Goal: Task Accomplishment & Management: Manage account settings

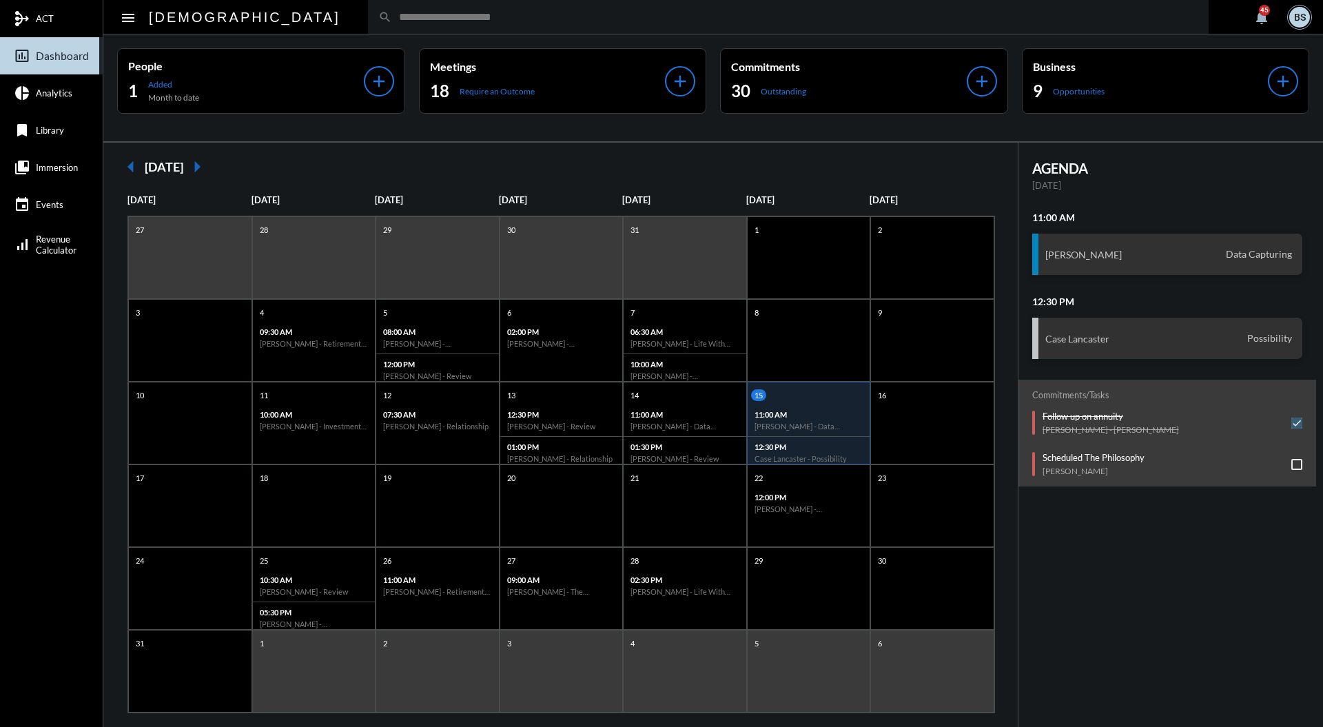
click at [538, 21] on input "text" at bounding box center [795, 17] width 806 height 12
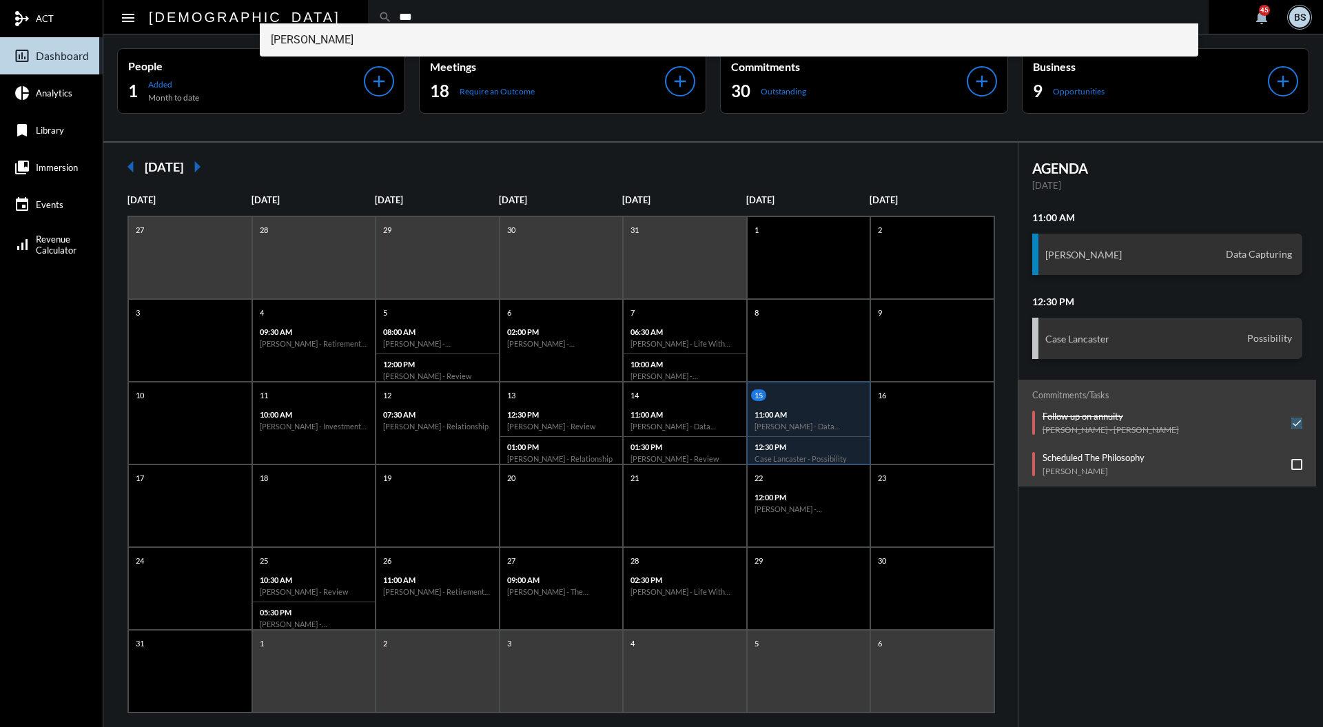
type input "***"
click at [338, 48] on span "[PERSON_NAME]" at bounding box center [729, 39] width 917 height 33
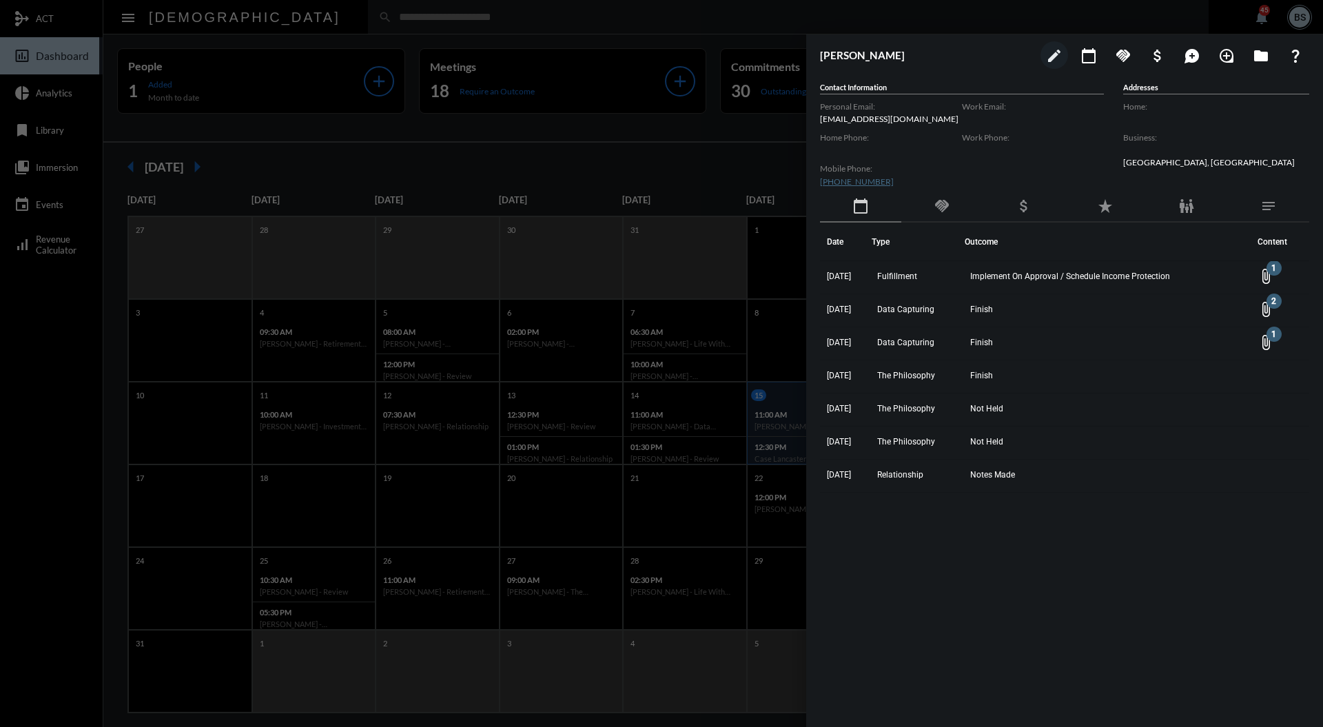
click at [651, 153] on div at bounding box center [661, 363] width 1323 height 727
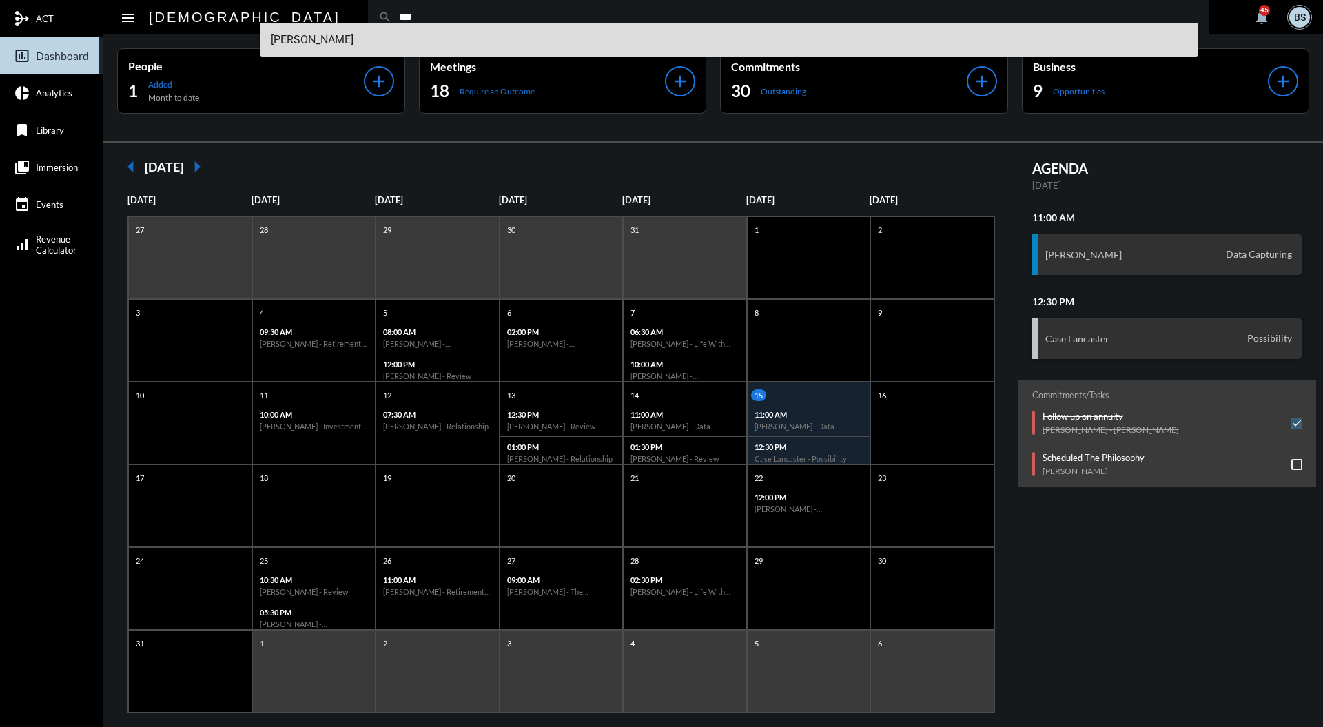
type input "***"
click at [408, 50] on span "[PERSON_NAME]" at bounding box center [729, 39] width 917 height 33
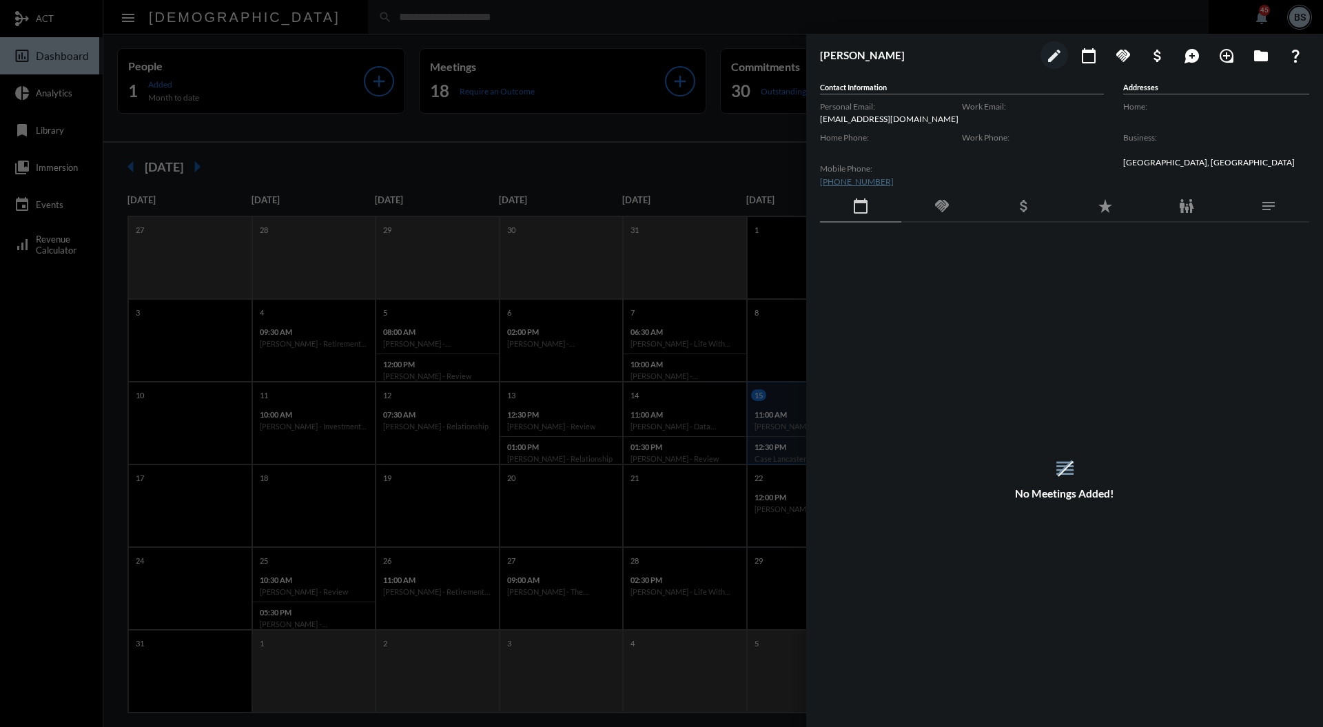
click at [942, 203] on mat-icon "handshake" at bounding box center [942, 206] width 17 height 17
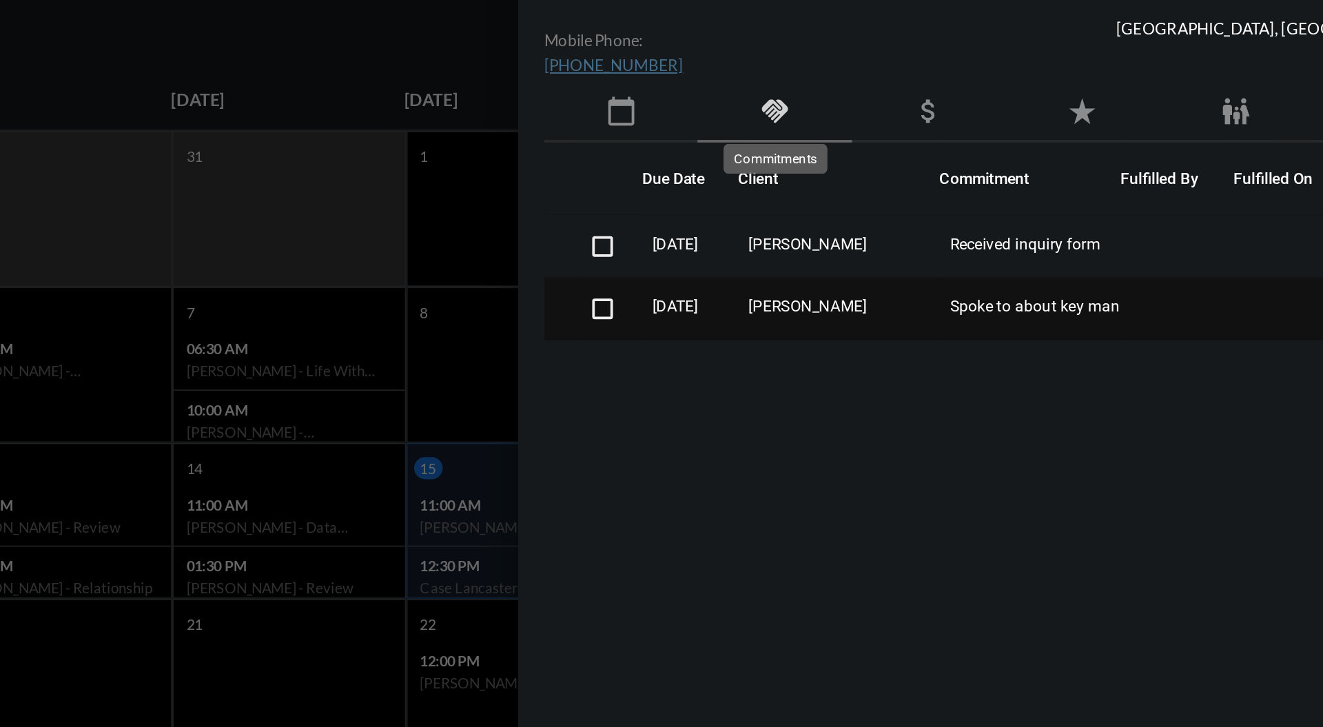
click at [850, 306] on span at bounding box center [851, 310] width 11 height 11
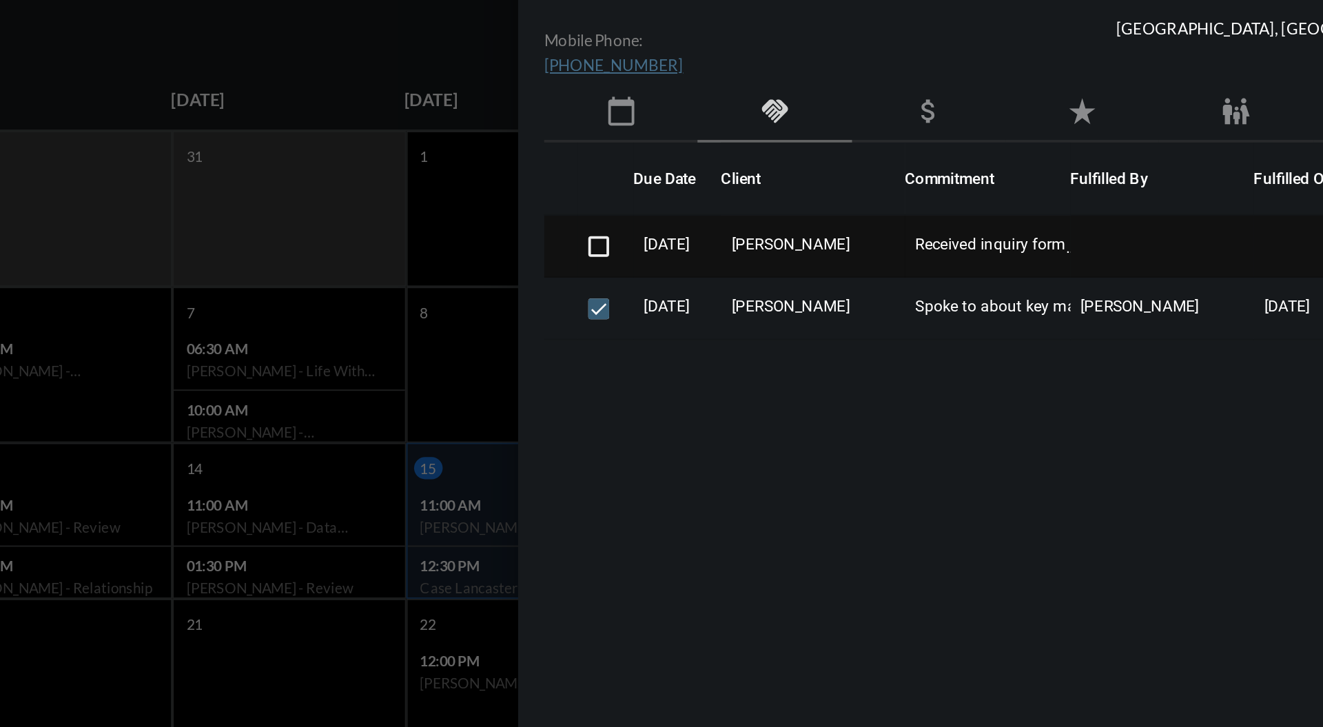
click at [982, 276] on span "[PERSON_NAME]" at bounding box center [950, 277] width 63 height 10
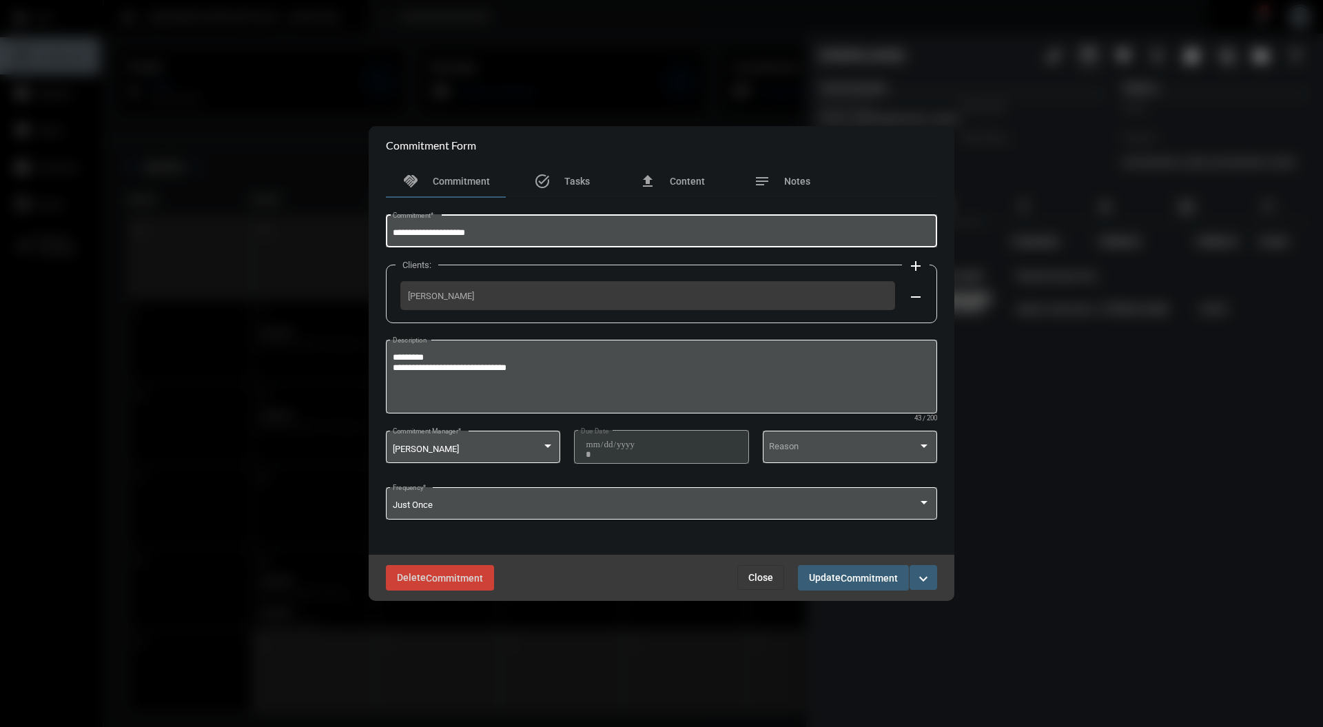
click at [441, 218] on div "**********" at bounding box center [662, 229] width 538 height 35
click at [722, 99] on div at bounding box center [661, 363] width 1323 height 727
click at [776, 606] on div at bounding box center [661, 363] width 1323 height 727
click at [779, 582] on button "Close" at bounding box center [760, 577] width 47 height 25
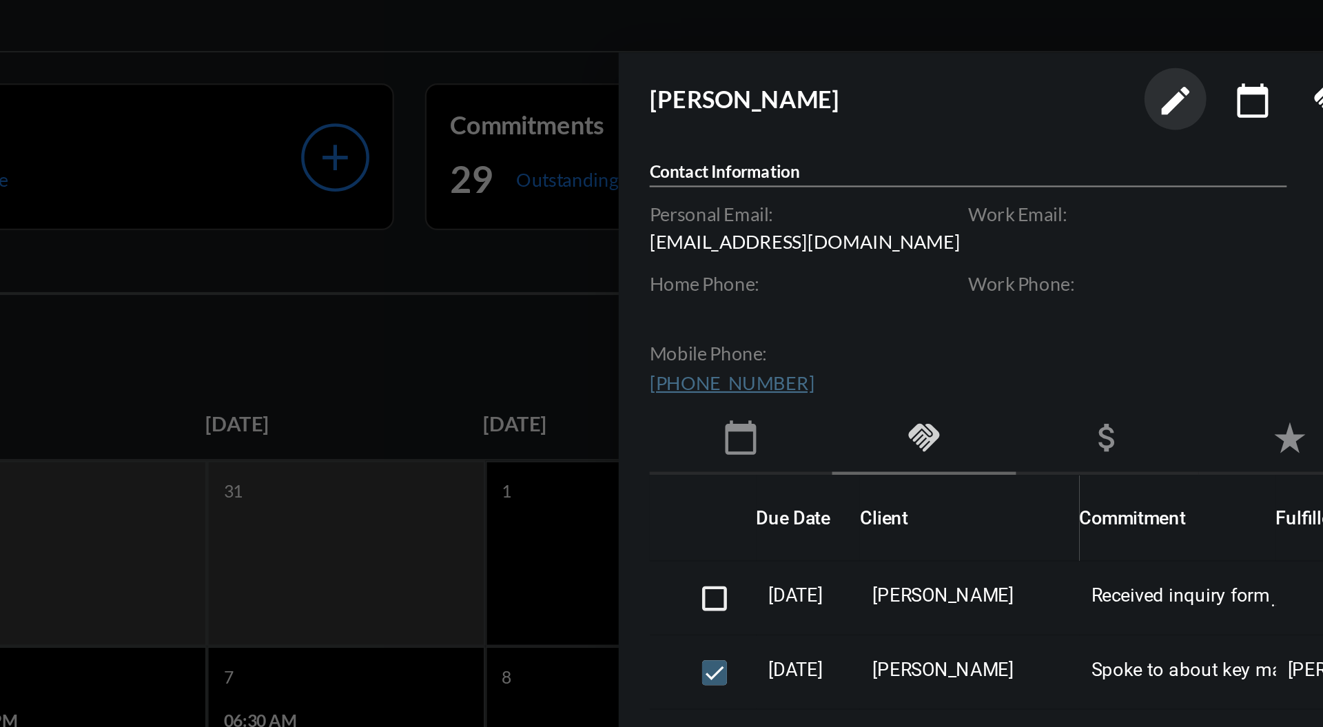
click at [1056, 56] on mat-icon "edit" at bounding box center [1054, 56] width 17 height 17
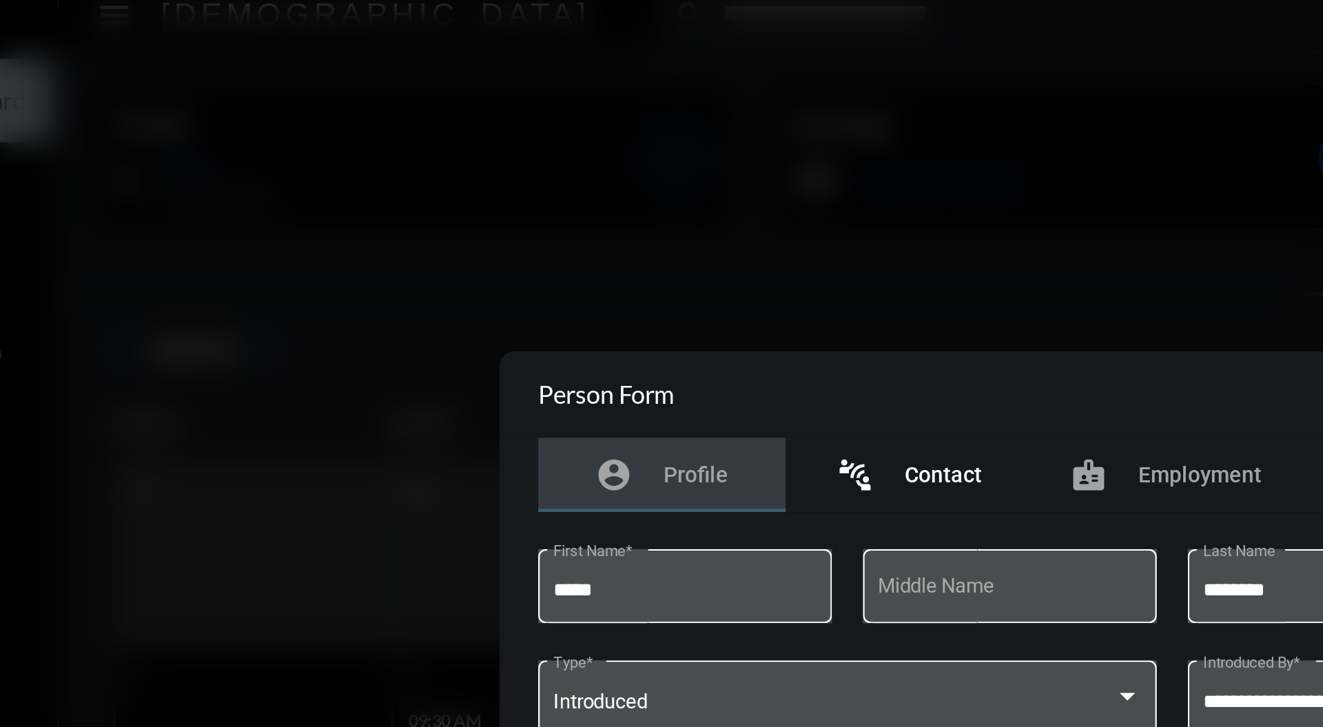
click at [503, 217] on span "Contact" at bounding box center [497, 222] width 34 height 11
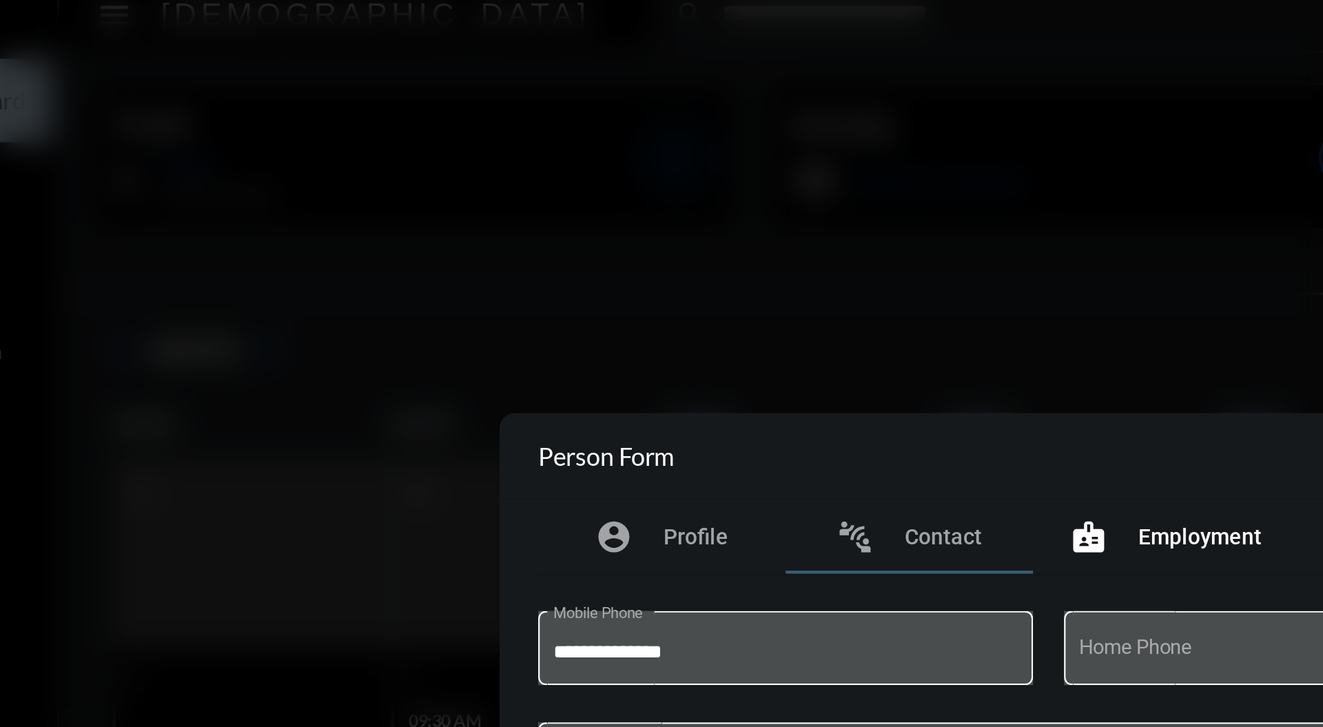
click at [610, 256] on div "badge Employment" at bounding box center [596, 250] width 85 height 17
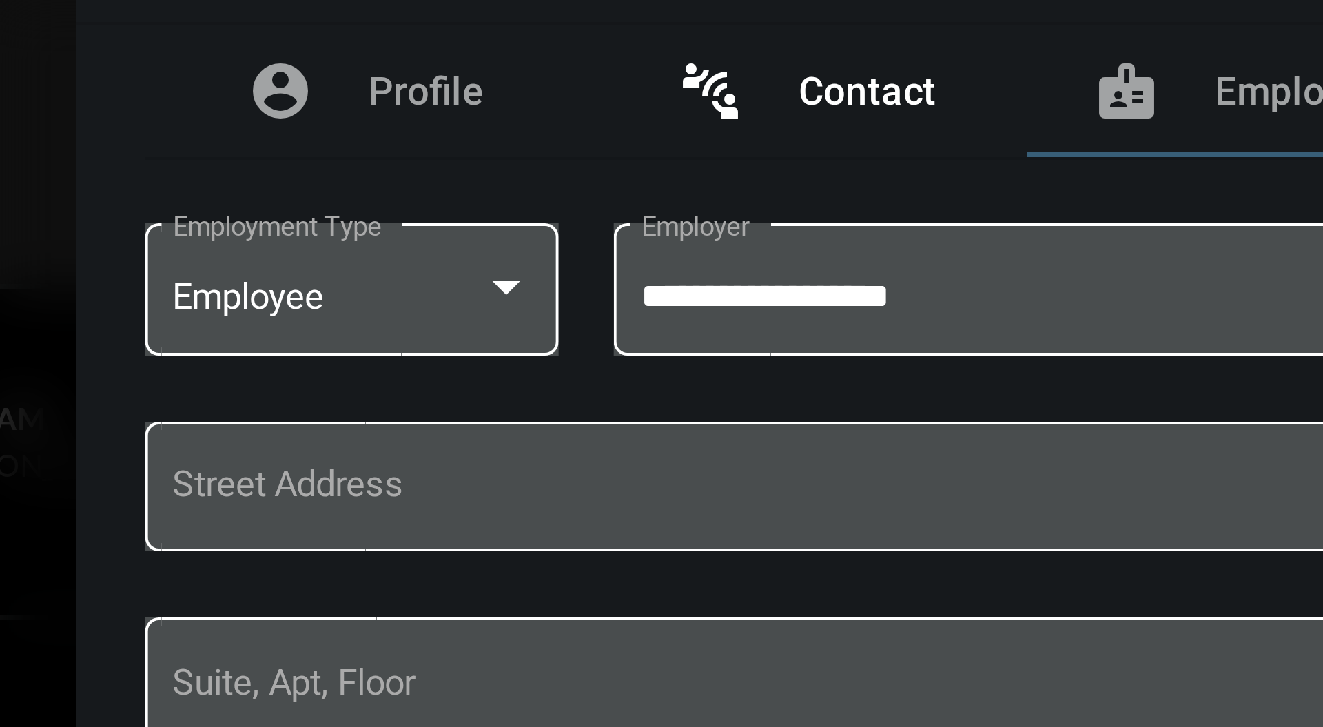
click at [499, 248] on span "Contact" at bounding box center [497, 250] width 34 height 11
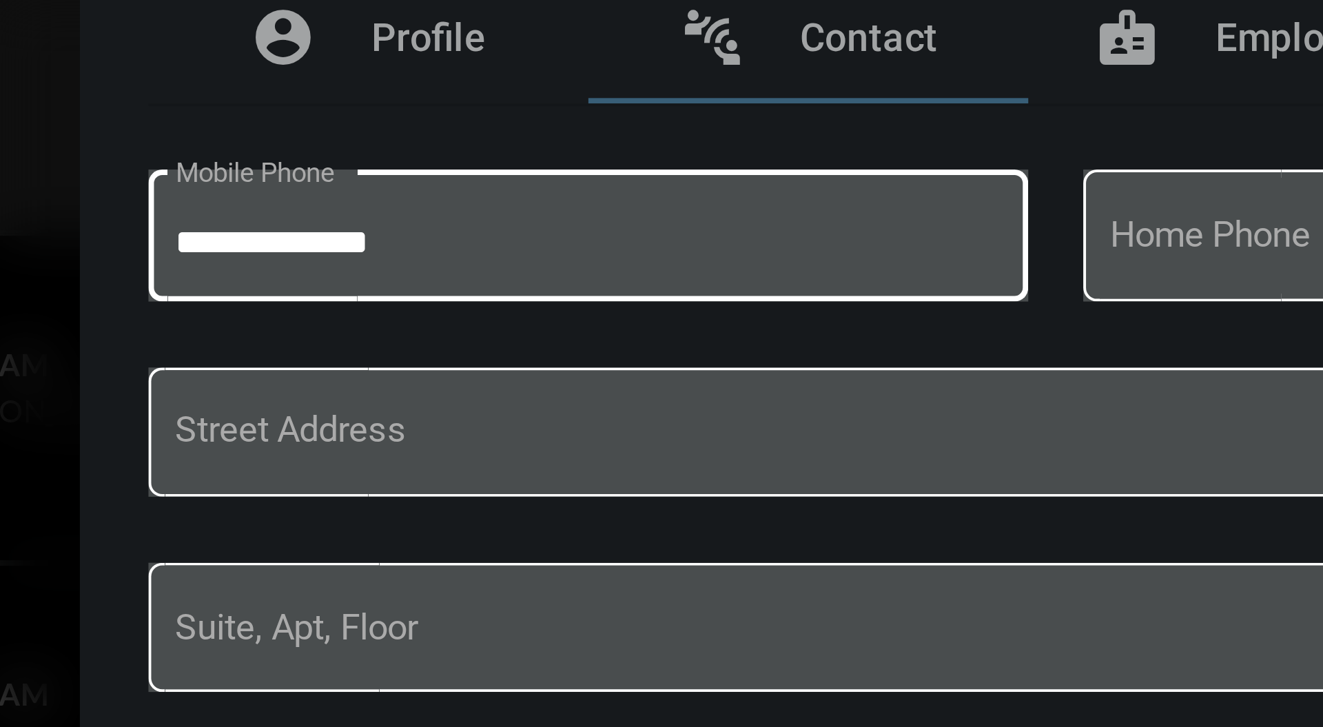
click at [336, 301] on input "**********" at bounding box center [427, 302] width 207 height 10
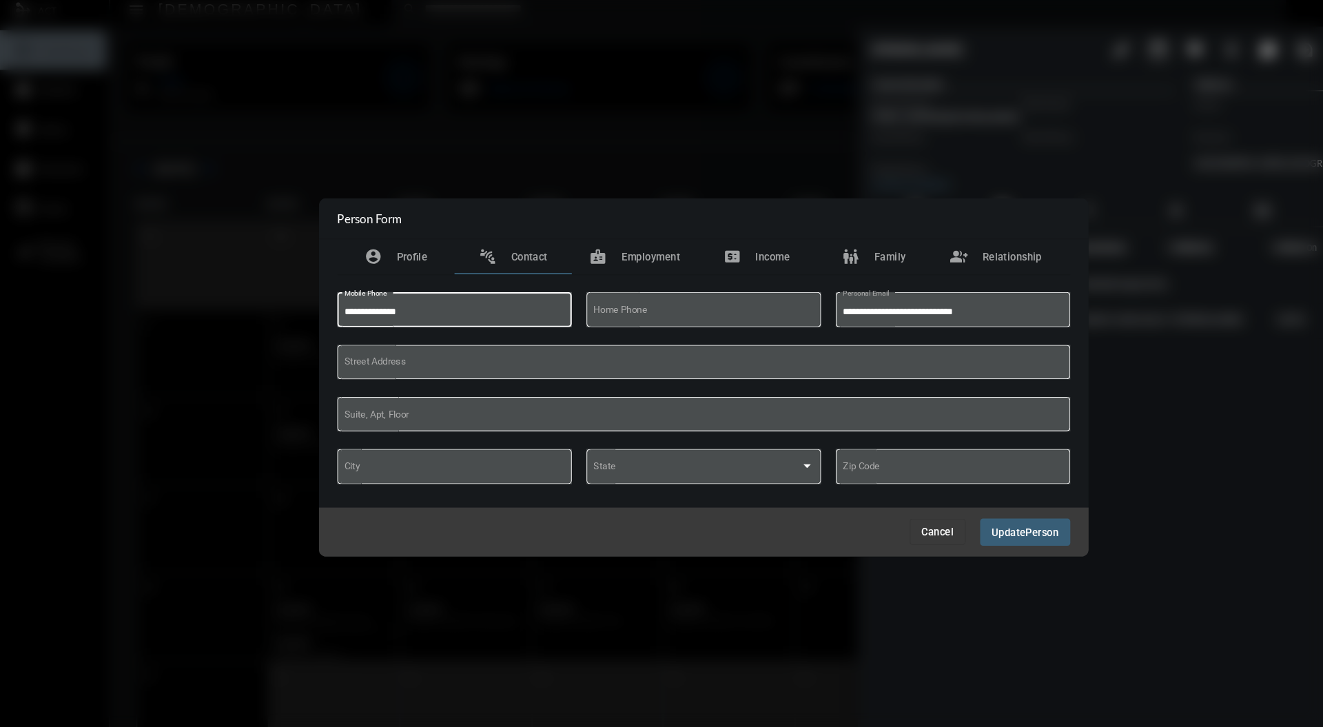
type input "**********"
click at [974, 523] on div "Cancel Update Person" at bounding box center [662, 509] width 724 height 46
click at [968, 499] on button "Update Person" at bounding box center [963, 508] width 85 height 25
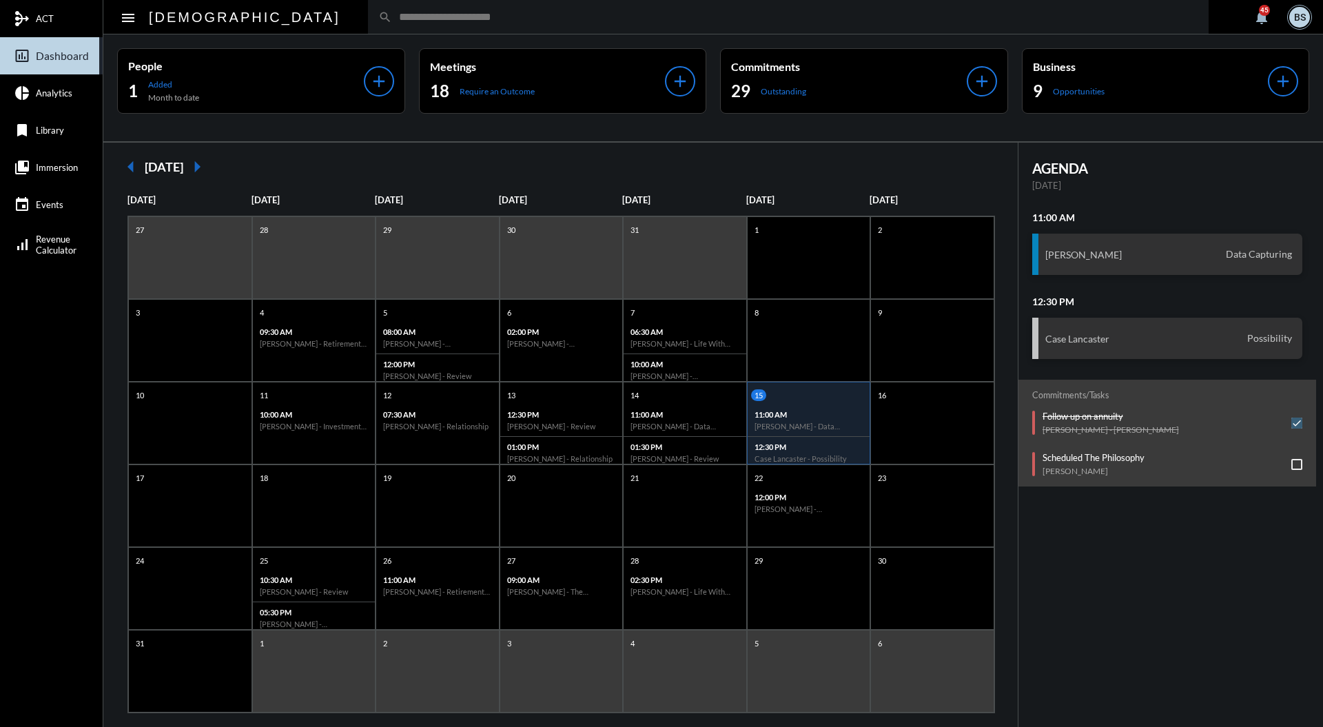
click at [444, 14] on input "text" at bounding box center [795, 17] width 806 height 12
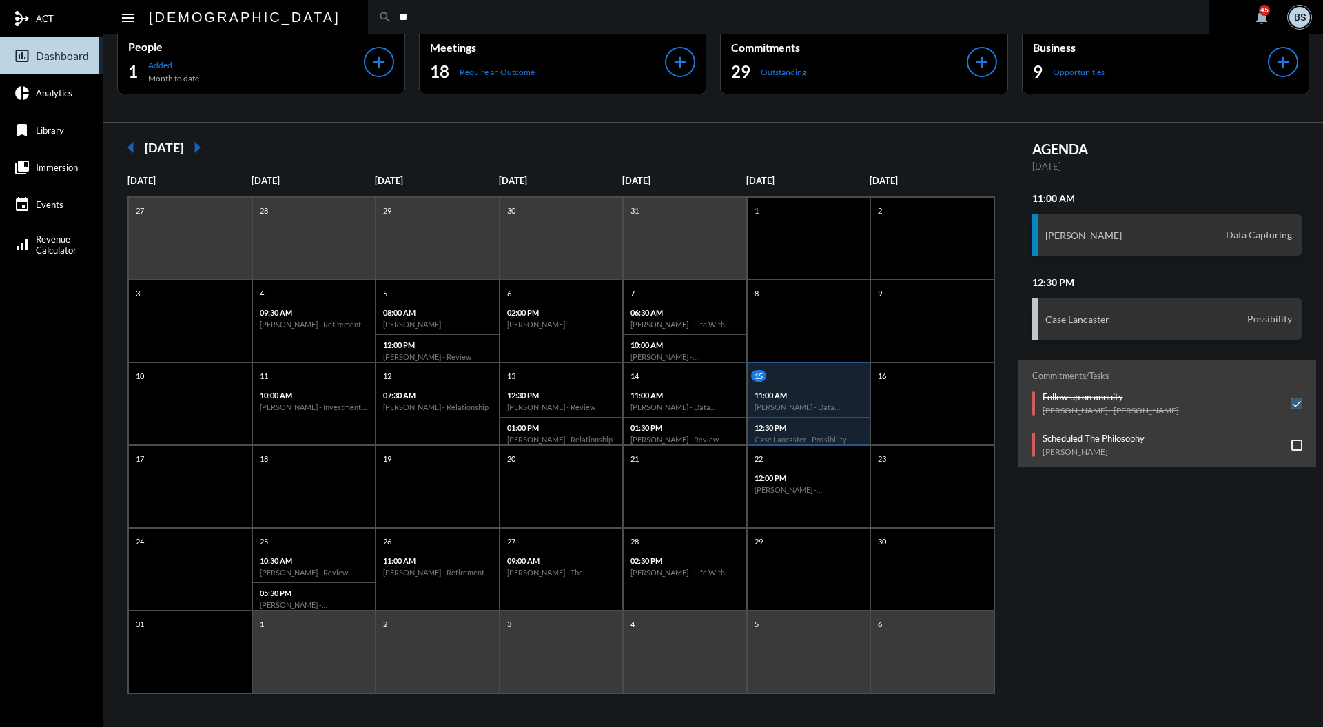
type input "*"
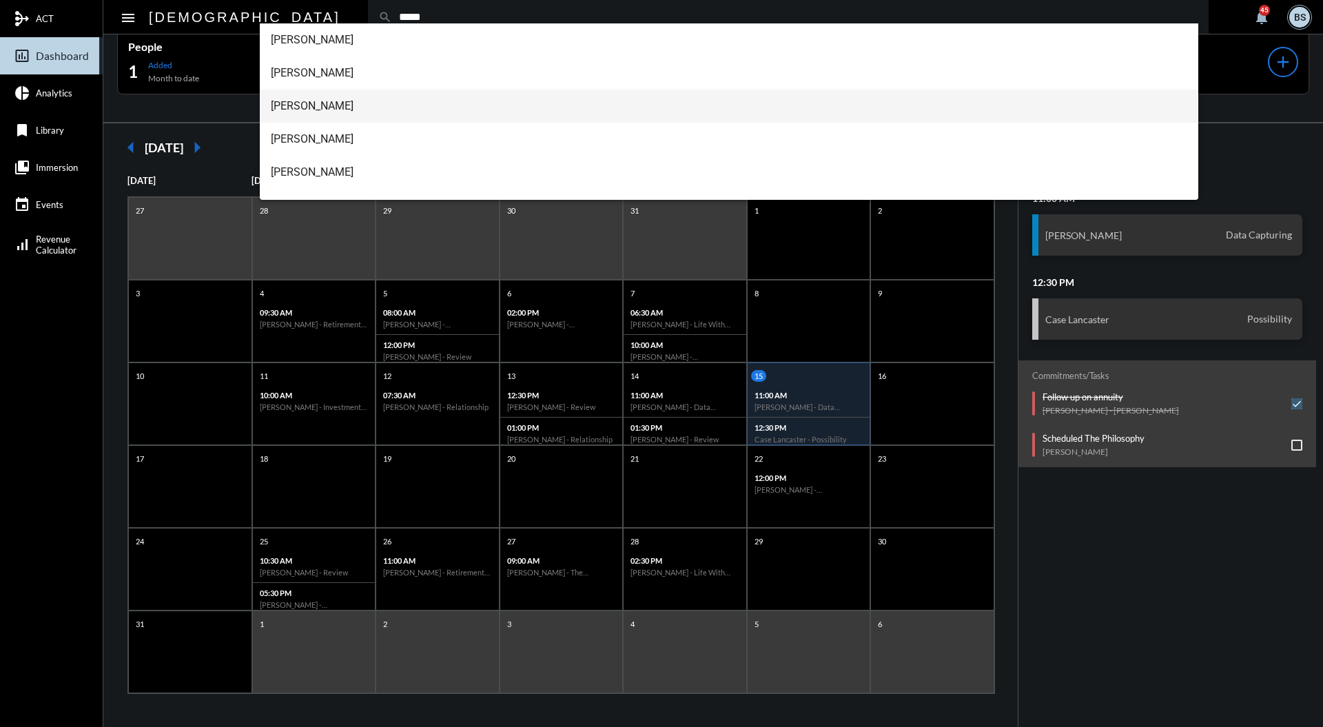
type input "*****"
click at [358, 108] on span "Devin Swiftney" at bounding box center [729, 106] width 917 height 33
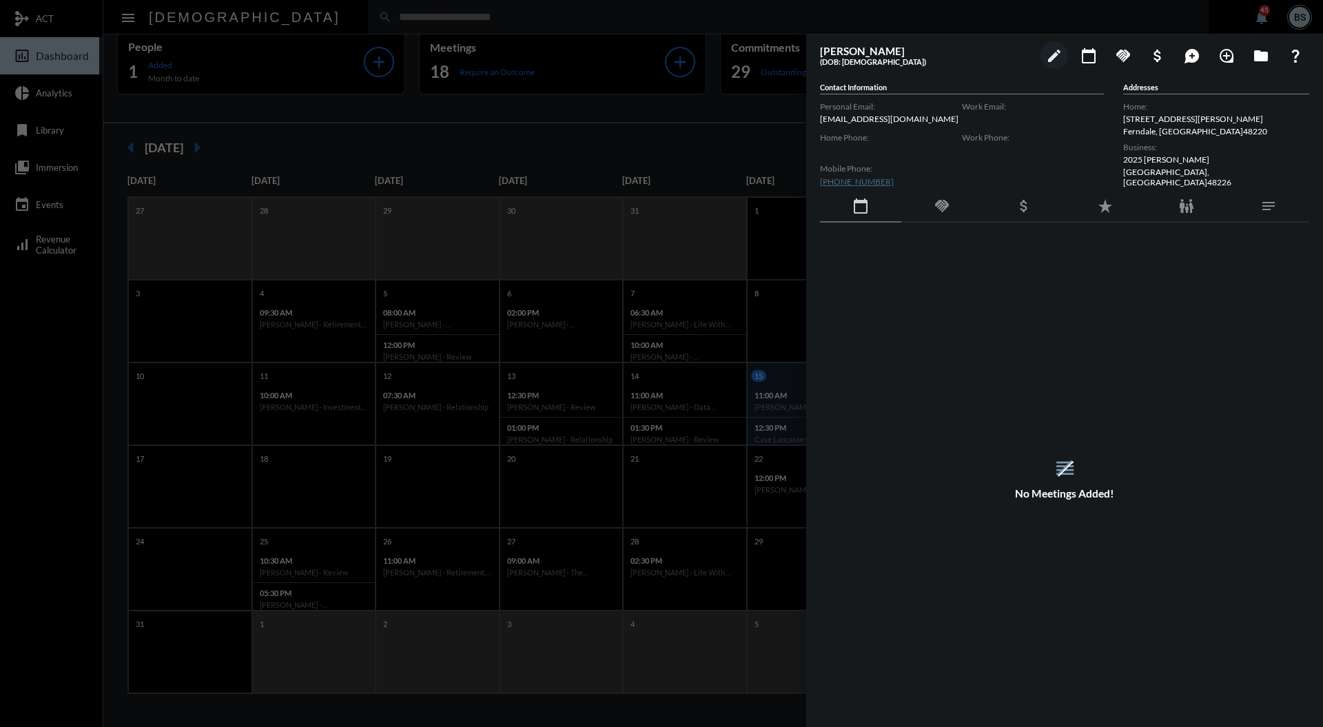
click at [883, 201] on div "calendar_today" at bounding box center [860, 207] width 81 height 32
click at [957, 193] on div "handshake" at bounding box center [941, 207] width 81 height 32
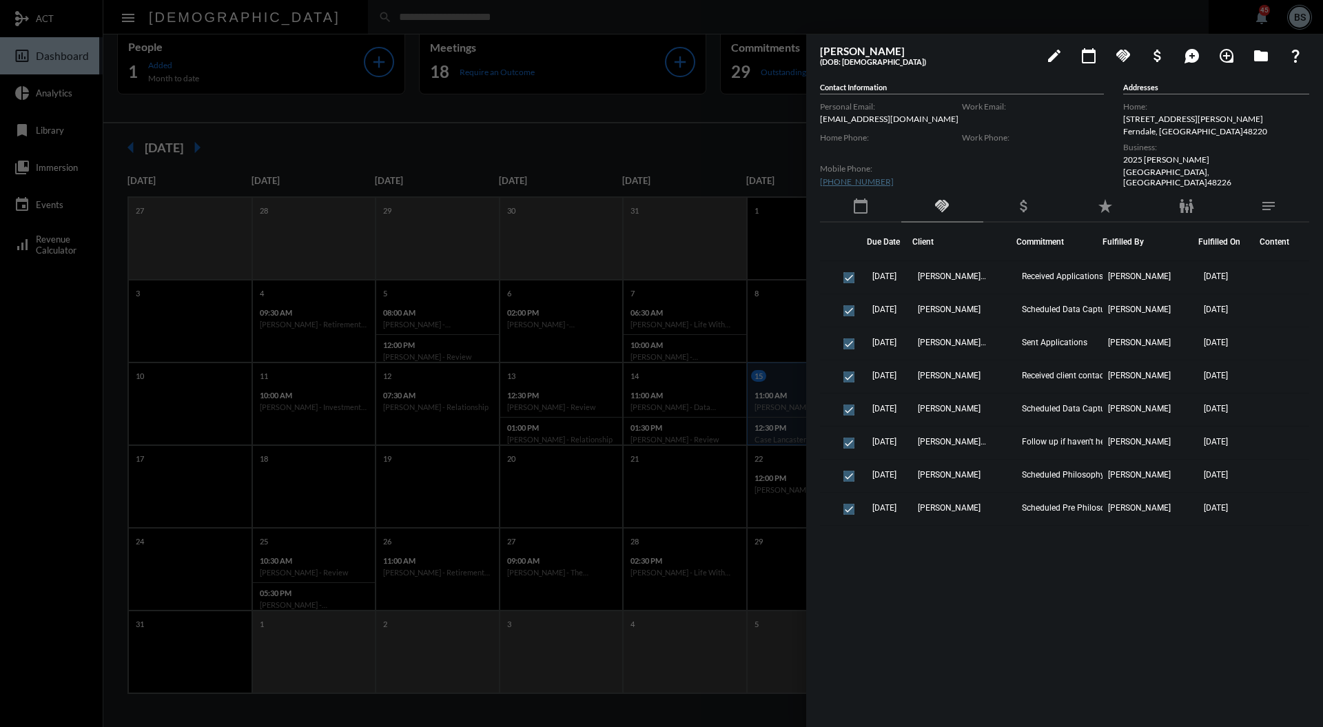
click at [860, 204] on mat-icon "calendar_today" at bounding box center [860, 206] width 17 height 17
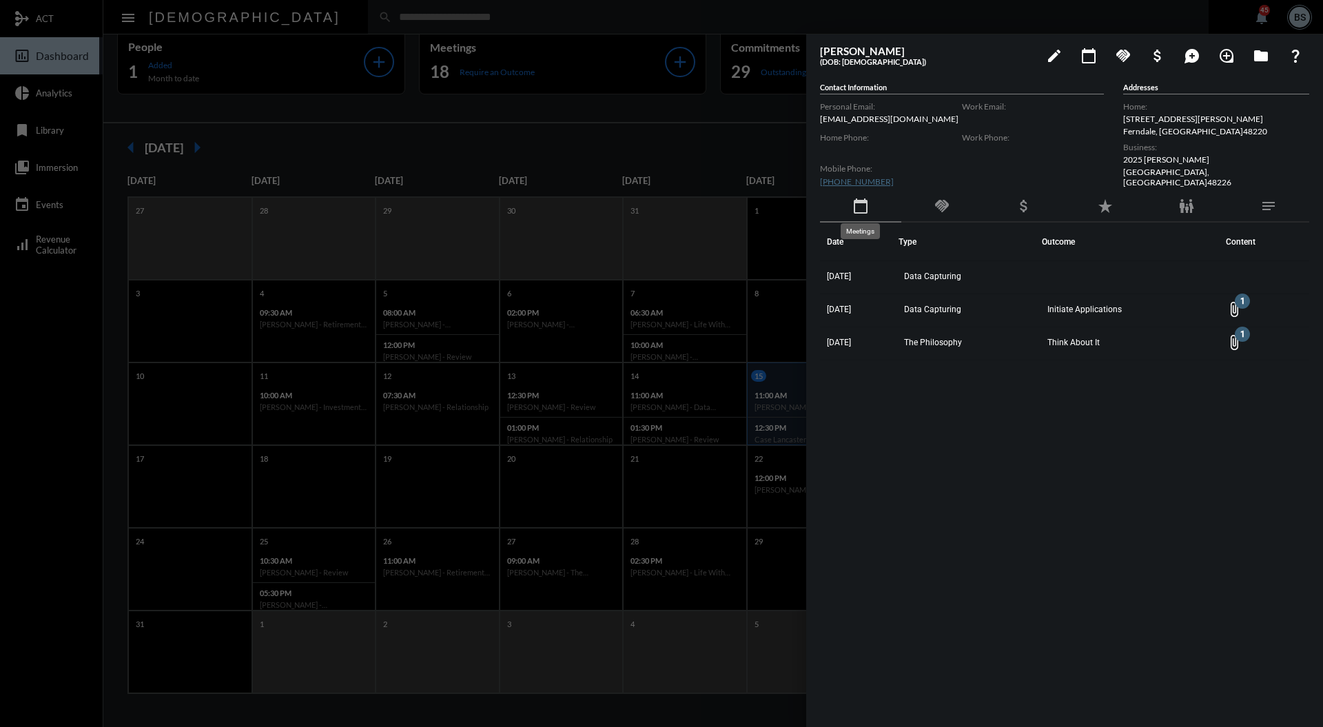
click at [588, 142] on div at bounding box center [661, 363] width 1323 height 727
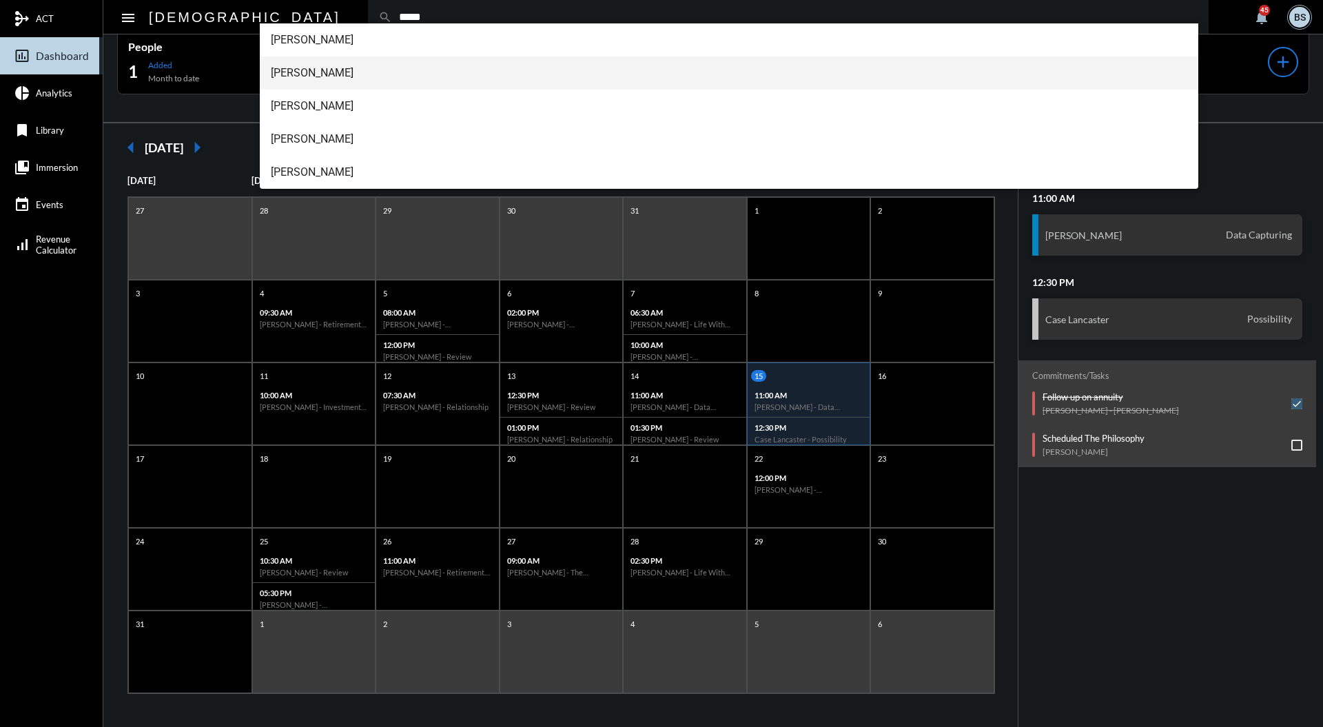
type input "*****"
click at [323, 75] on span "Tyler Fuelling" at bounding box center [729, 73] width 917 height 33
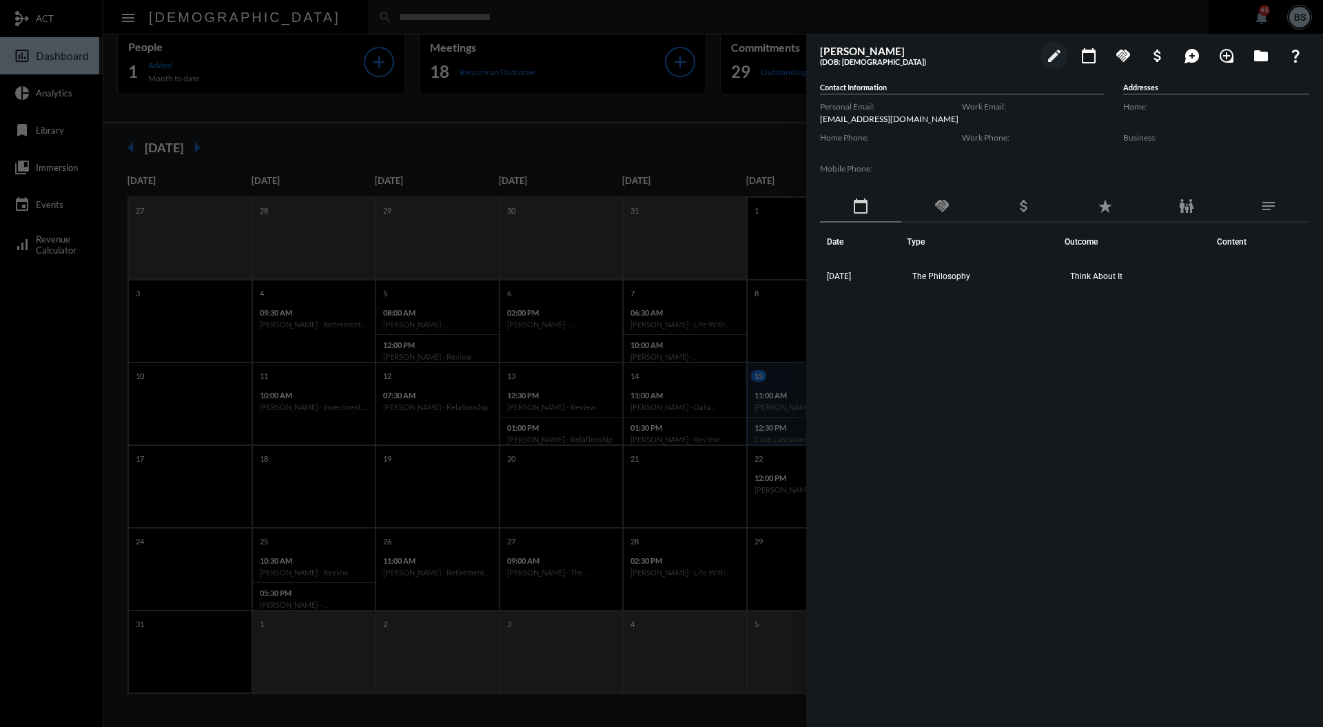
click at [948, 203] on mat-icon "handshake" at bounding box center [942, 206] width 17 height 17
click at [859, 213] on mat-icon "calendar_today" at bounding box center [860, 206] width 17 height 17
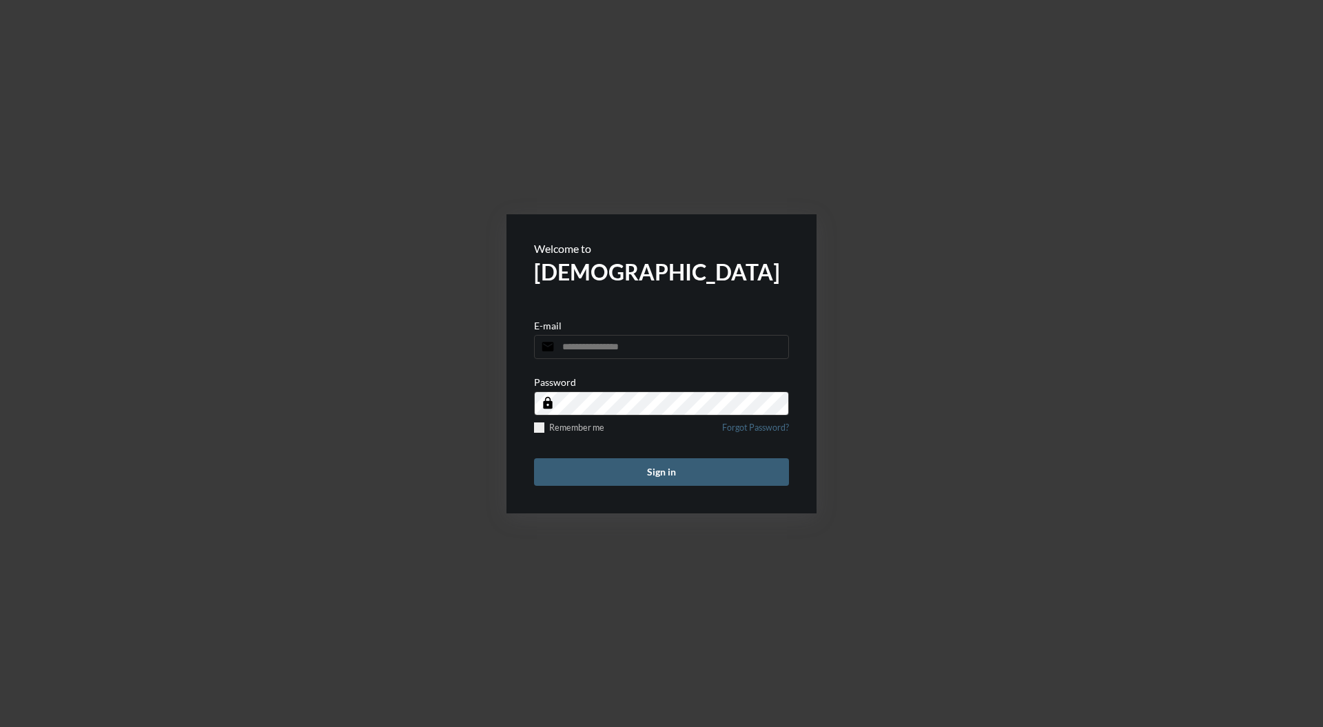
type input "**********"
click at [682, 471] on button "Sign in" at bounding box center [661, 472] width 255 height 28
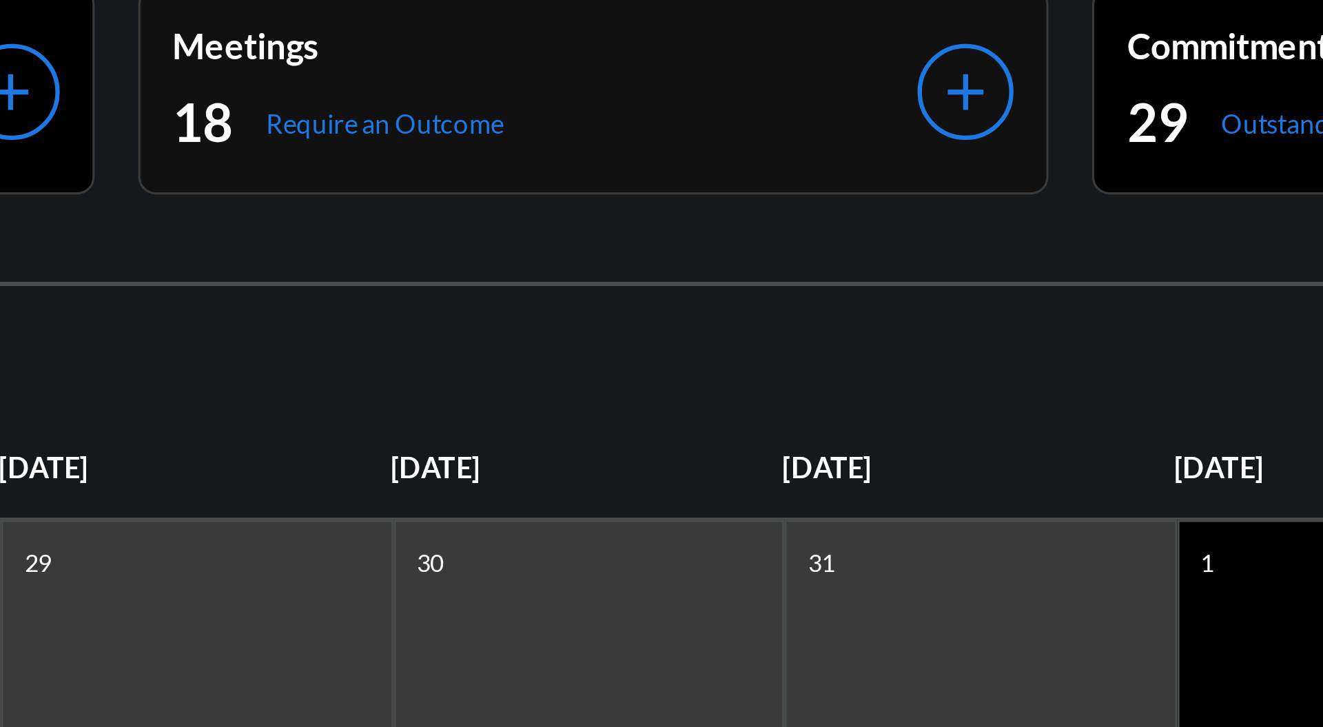
click at [584, 68] on p "Meetings" at bounding box center [548, 66] width 236 height 13
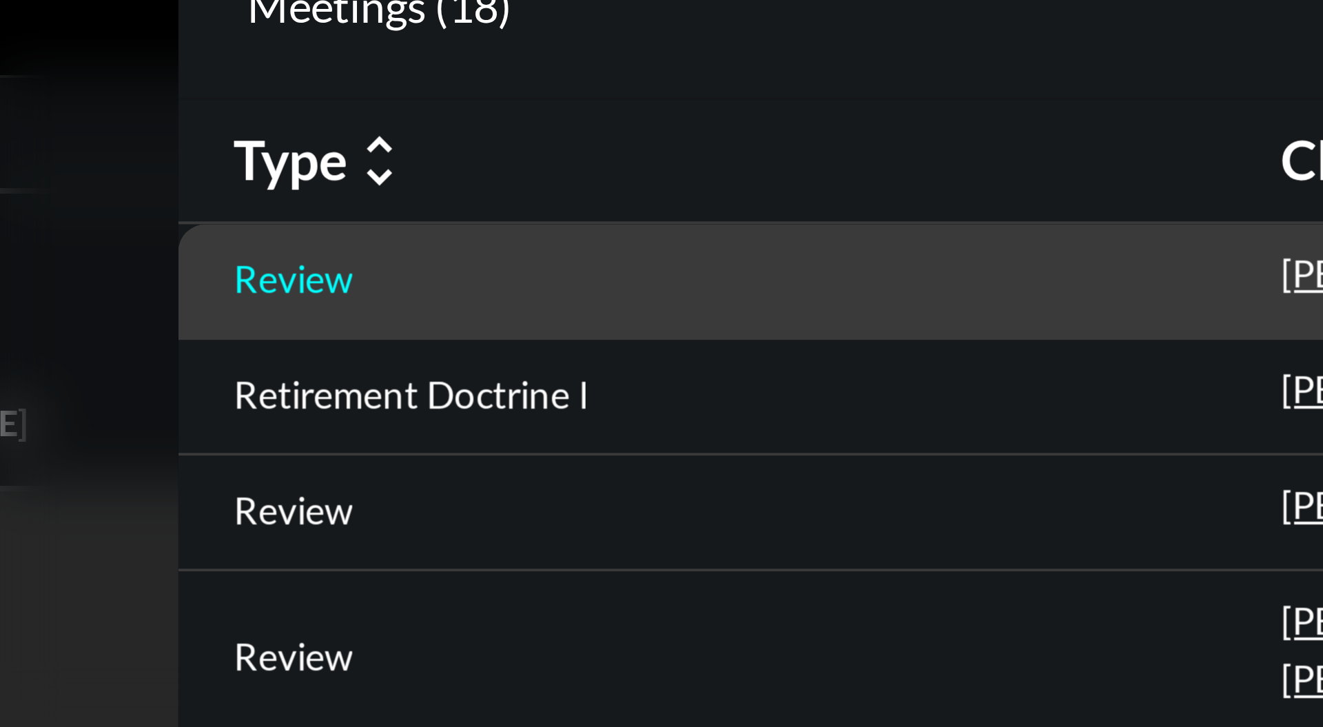
click at [354, 158] on p "Review" at bounding box center [346, 163] width 30 height 11
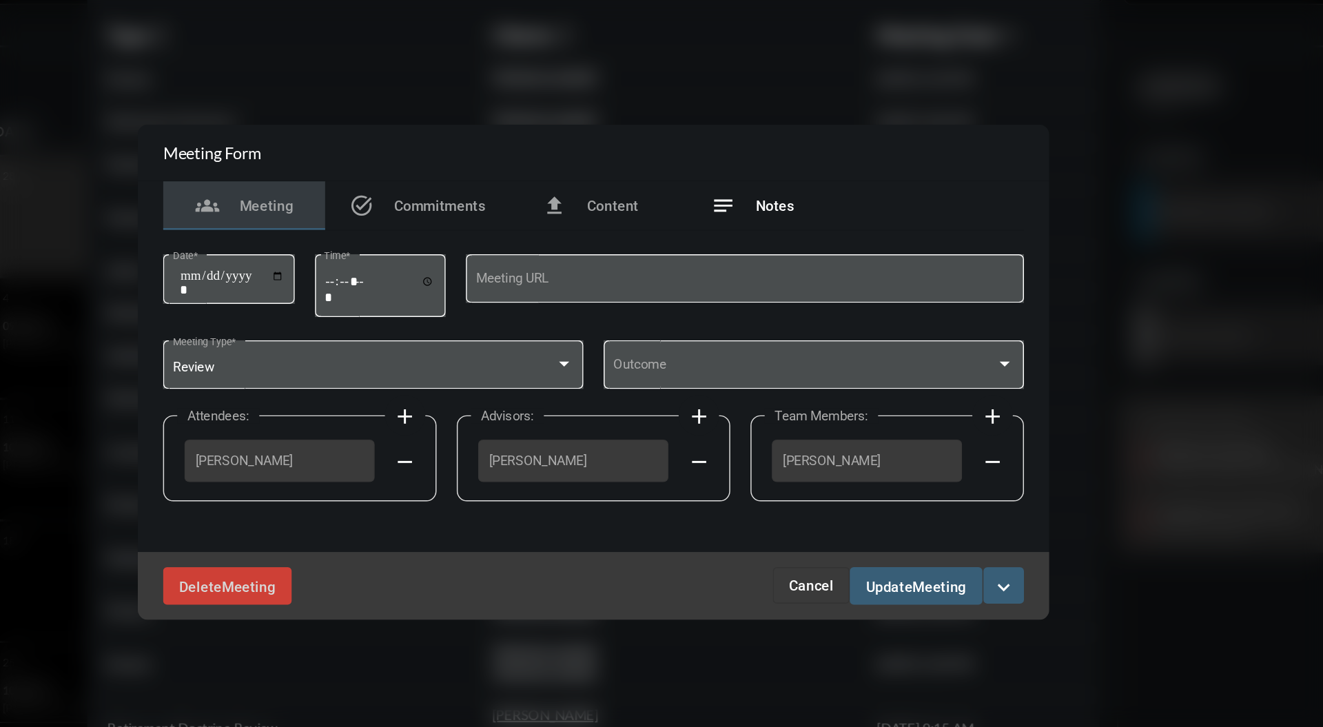
click at [783, 257] on div "notes Notes" at bounding box center [769, 250] width 57 height 17
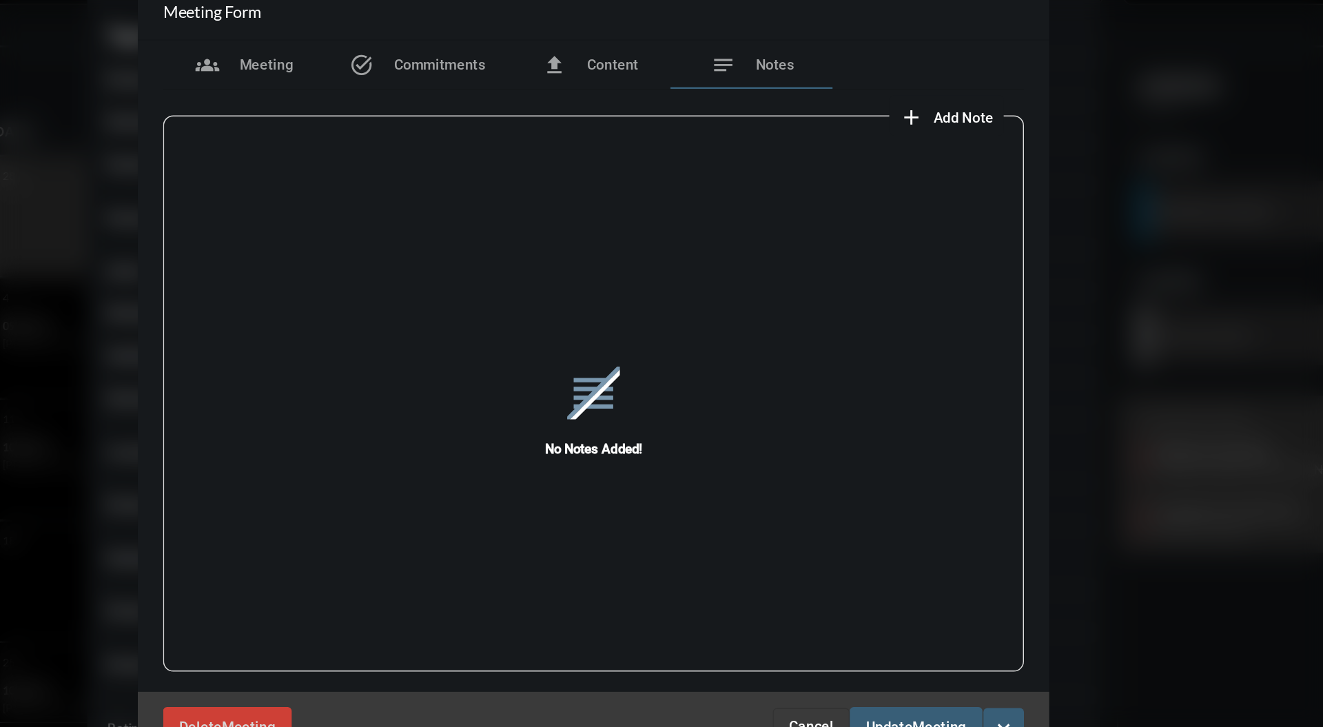
click at [923, 201] on div "reorder No Notes Added!" at bounding box center [662, 390] width 586 height 382
click at [911, 190] on span "Add Note" at bounding box center [913, 190] width 41 height 11
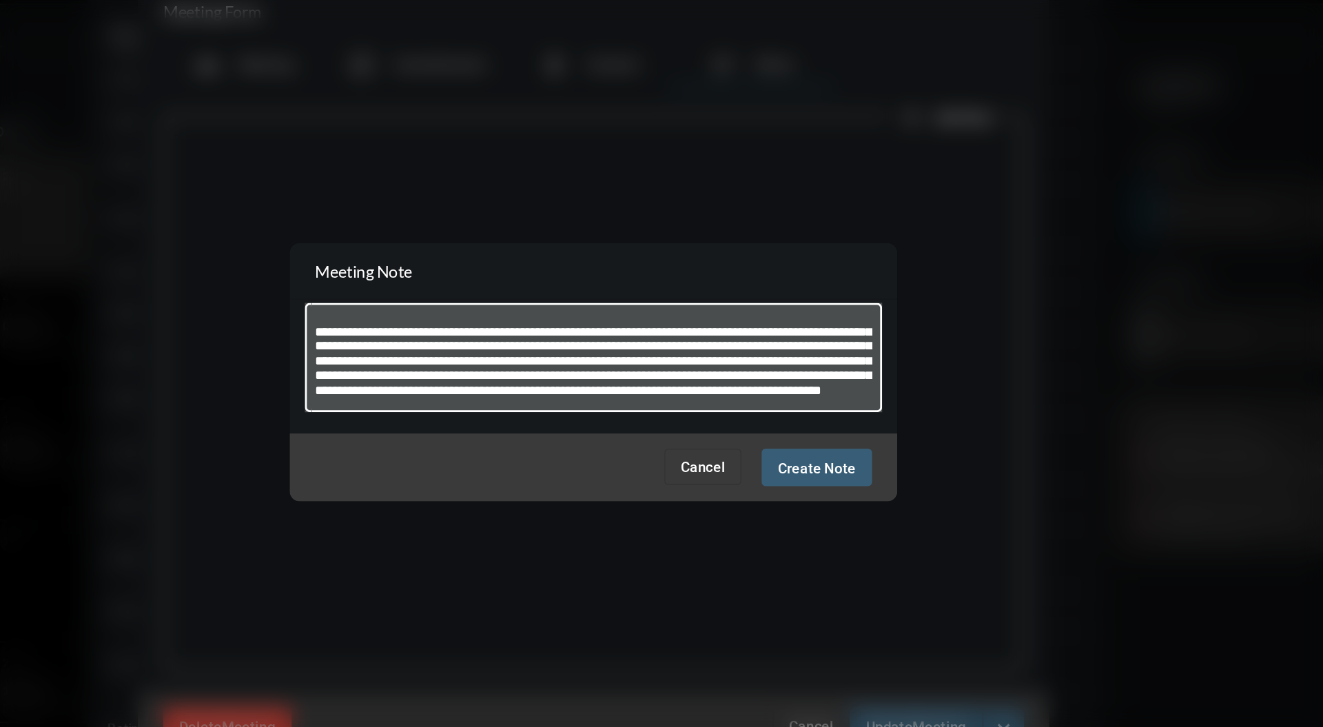
scroll to position [28, 0]
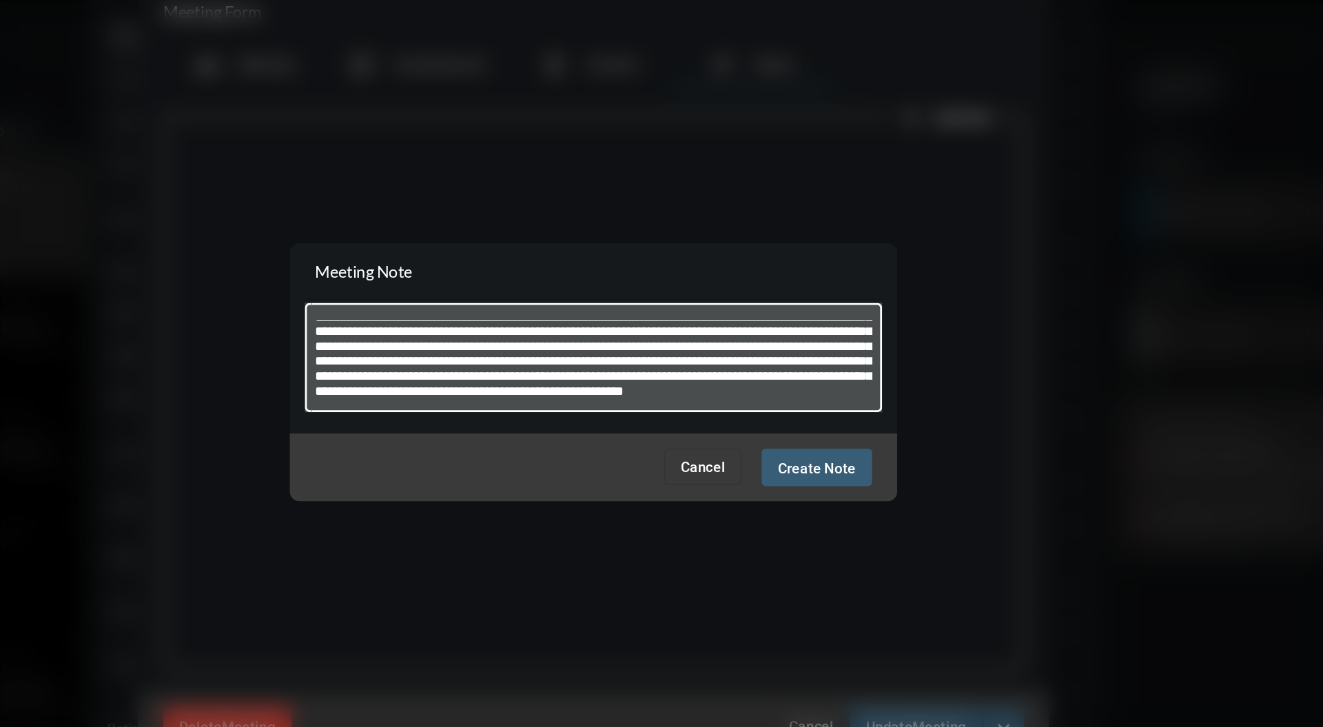
type textarea "**********"
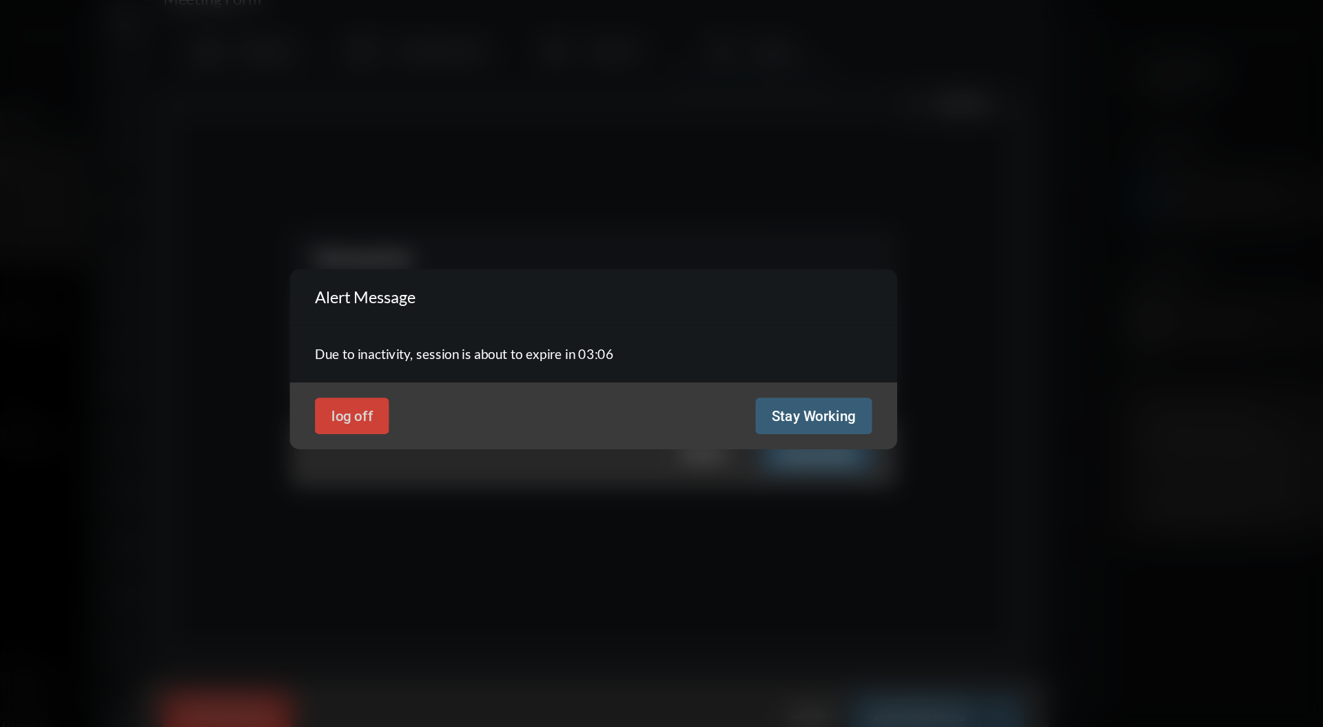
click at [826, 402] on span "Stay Working" at bounding box center [811, 402] width 57 height 11
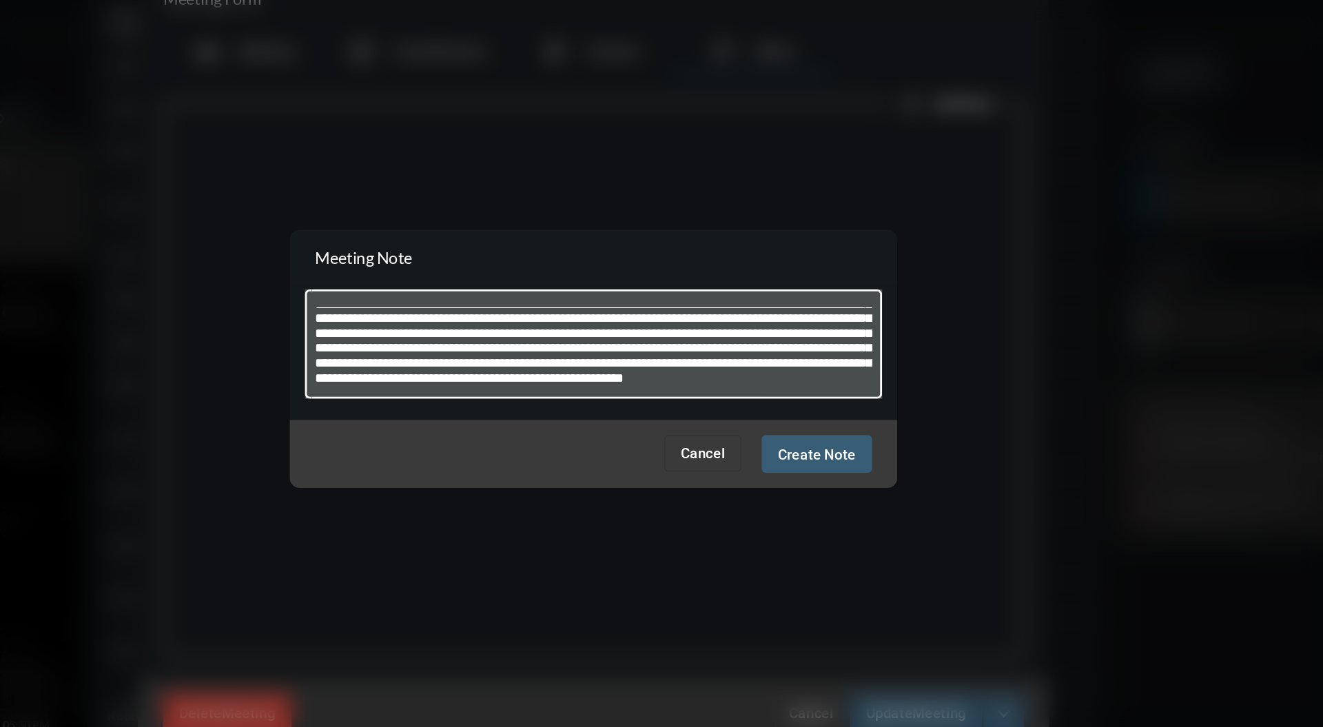
click at [824, 427] on span "Create Note" at bounding box center [813, 428] width 53 height 11
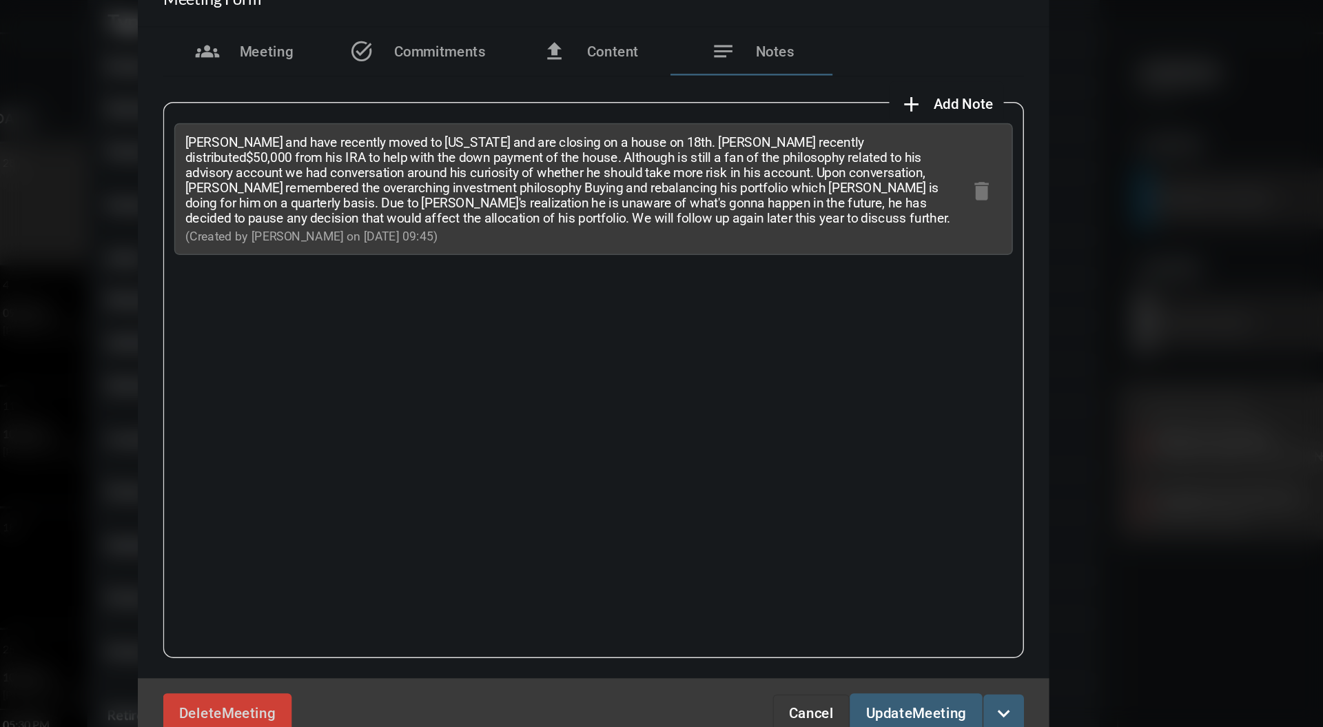
drag, startPoint x: 696, startPoint y: 281, endPoint x: 566, endPoint y: 280, distance: 130.2
click at [566, 280] on p "(Created by Bryndon Skelton on 8/15/25 09:45)" at bounding box center [648, 280] width 528 height 10
drag, startPoint x: 680, startPoint y: 269, endPoint x: 383, endPoint y: 214, distance: 302.1
click at [384, 214] on p "Paul and have recently moved to Arizona and are closing on a house on 18th. Pau…" at bounding box center [648, 242] width 528 height 62
copy p "Paul and have recently moved to Arizona and are closing on a house on 18th. Pau…"
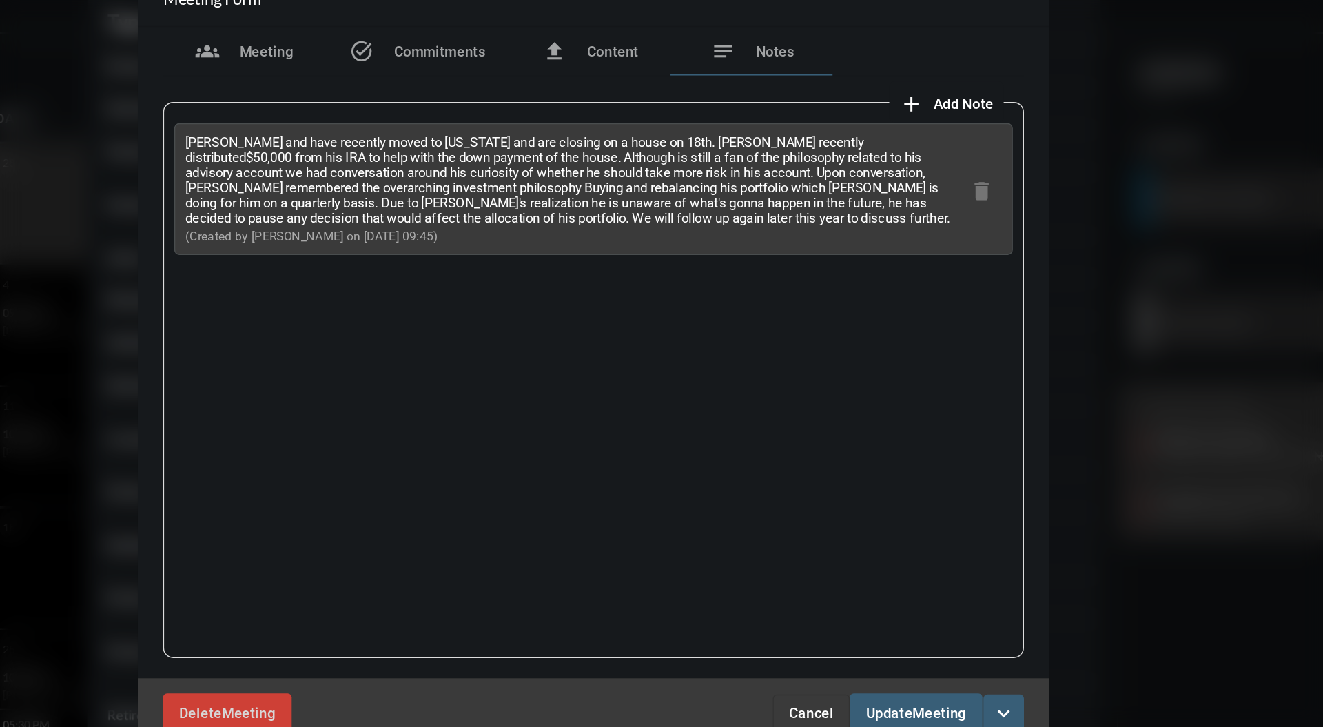
click at [812, 599] on span "Cancel" at bounding box center [810, 604] width 30 height 11
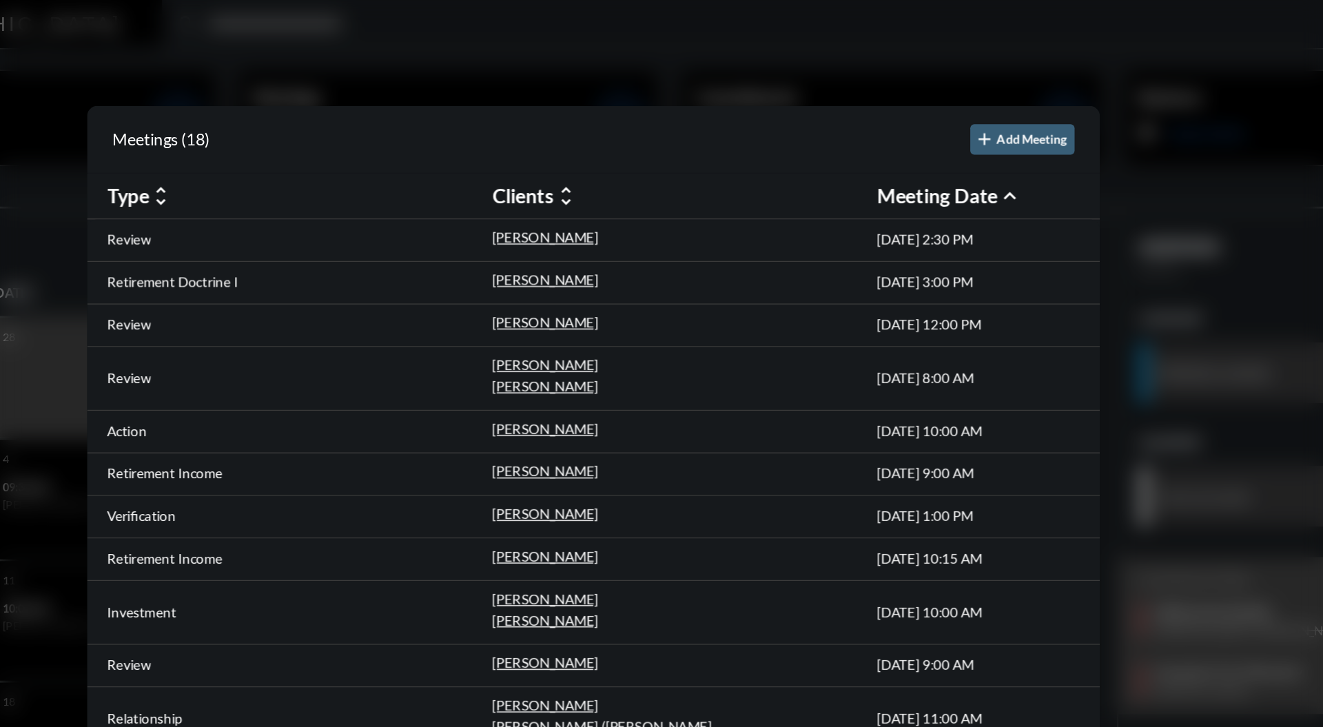
click at [699, 32] on div at bounding box center [661, 363] width 1323 height 727
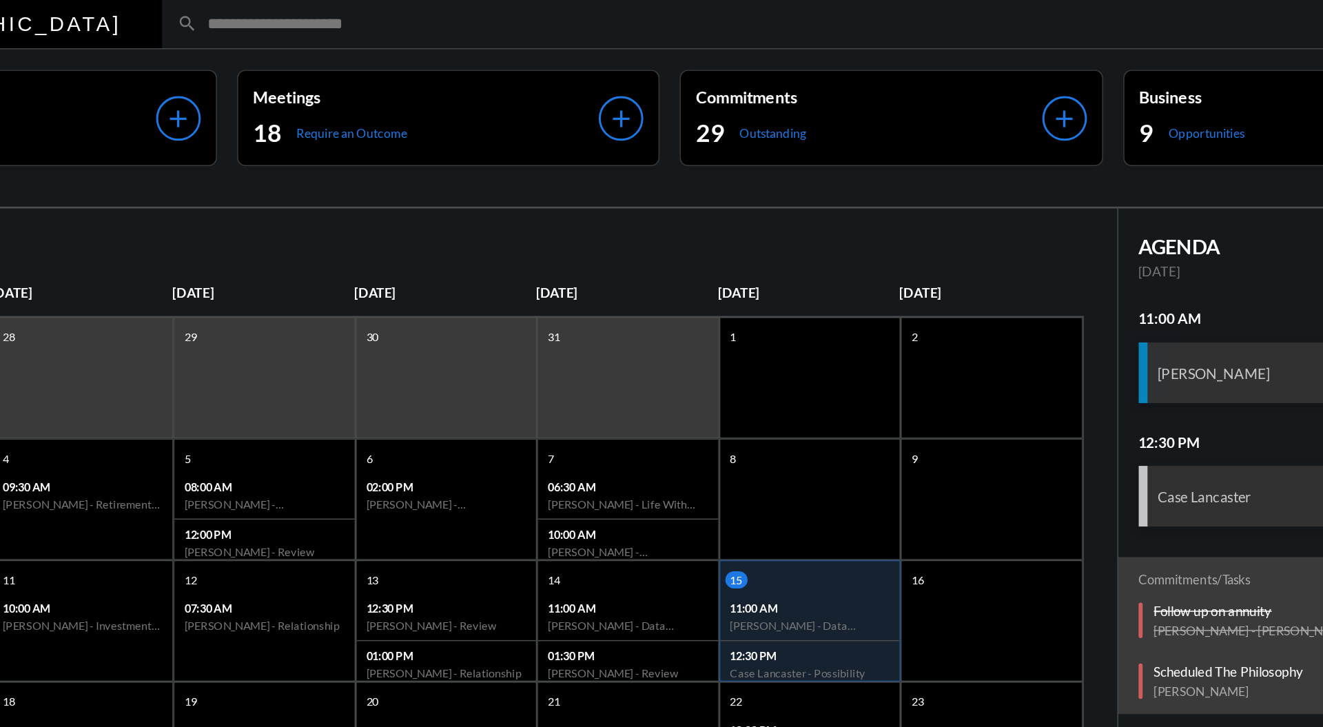
click at [626, 12] on input "text" at bounding box center [795, 17] width 806 height 12
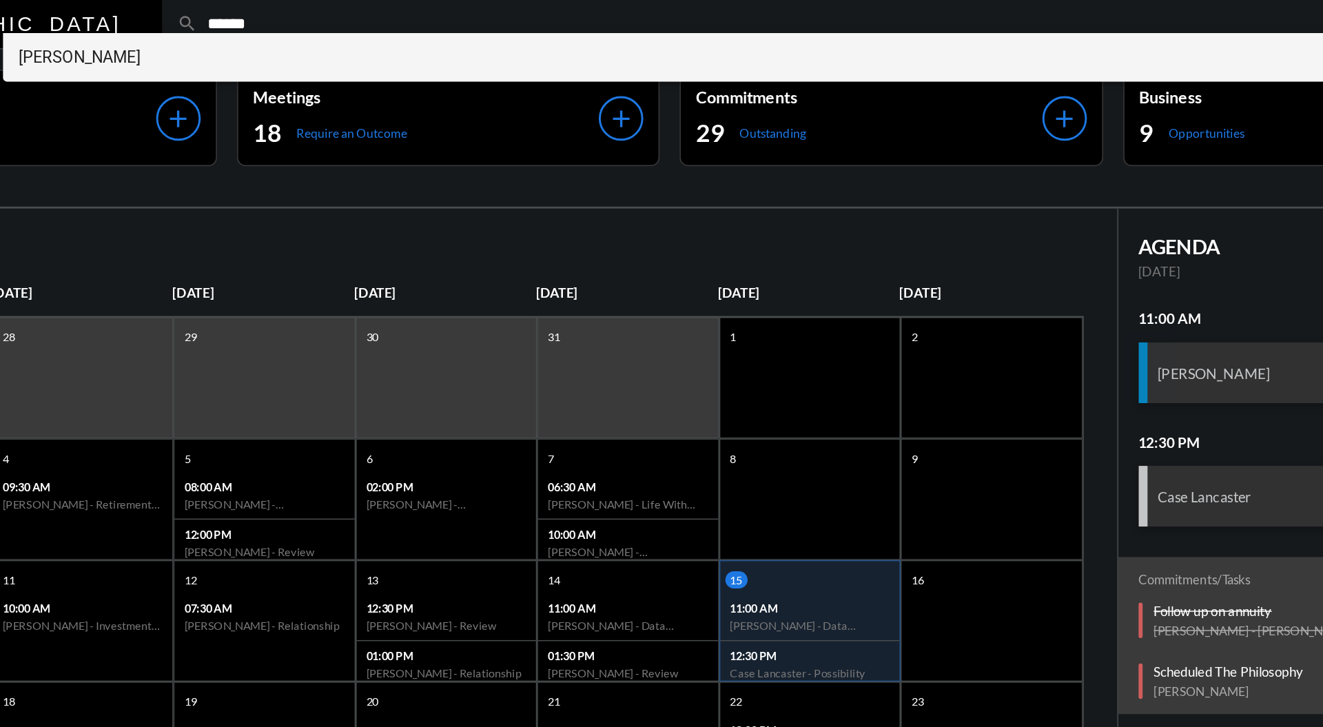
type input "******"
click at [327, 37] on span "Paul Bosker" at bounding box center [729, 39] width 917 height 33
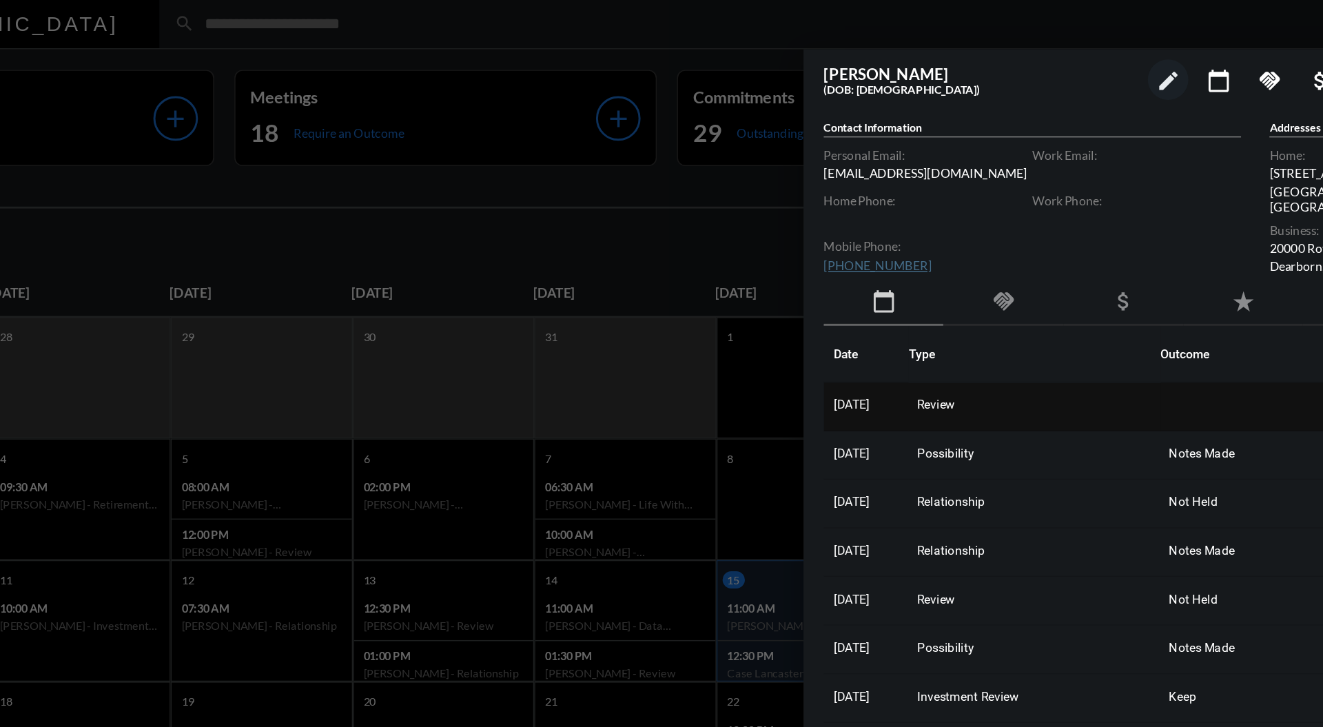
click at [908, 280] on span "Review" at bounding box center [895, 277] width 25 height 10
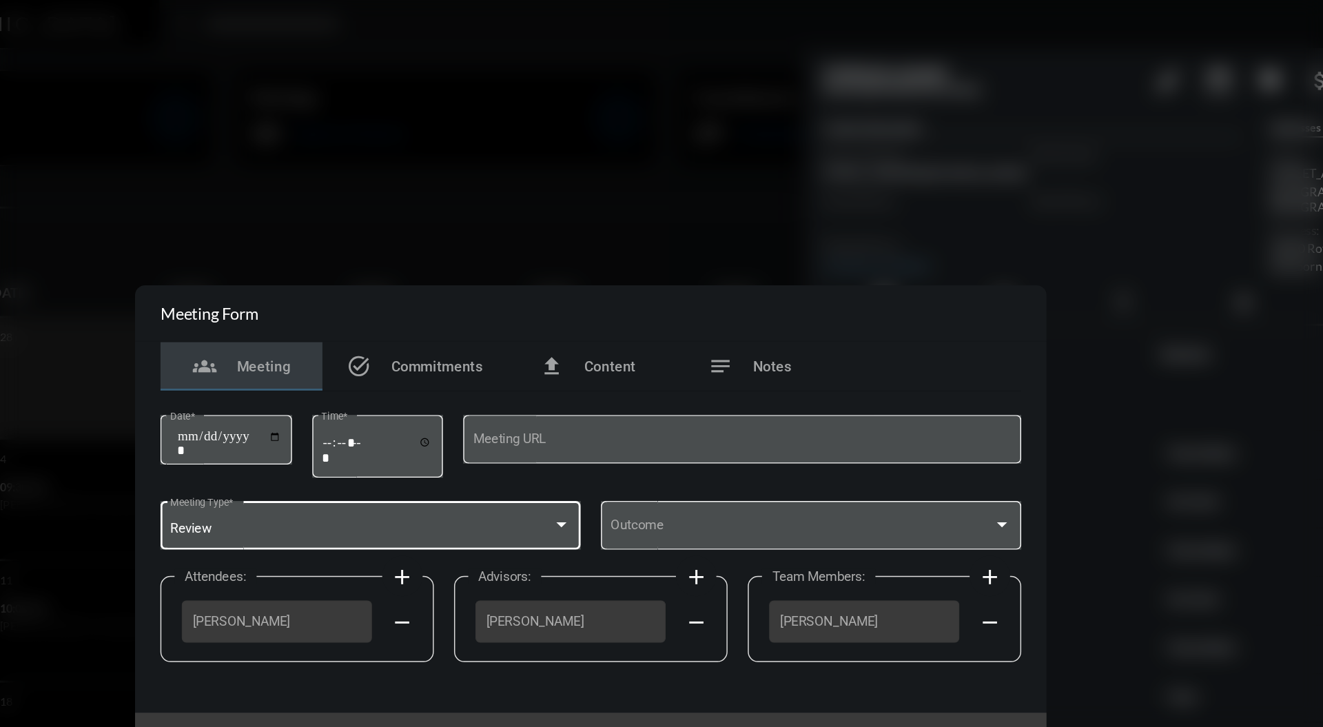
click at [646, 358] on div at bounding box center [641, 358] width 12 height 11
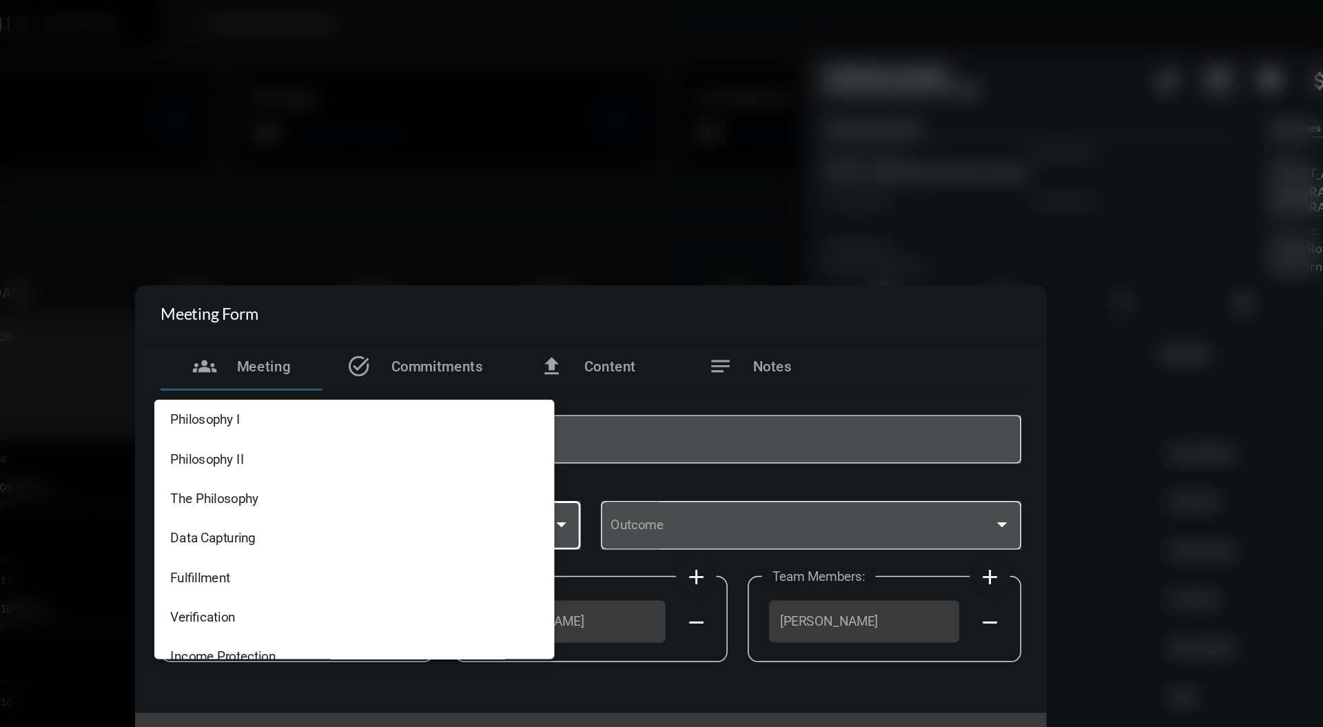
scroll to position [355, 0]
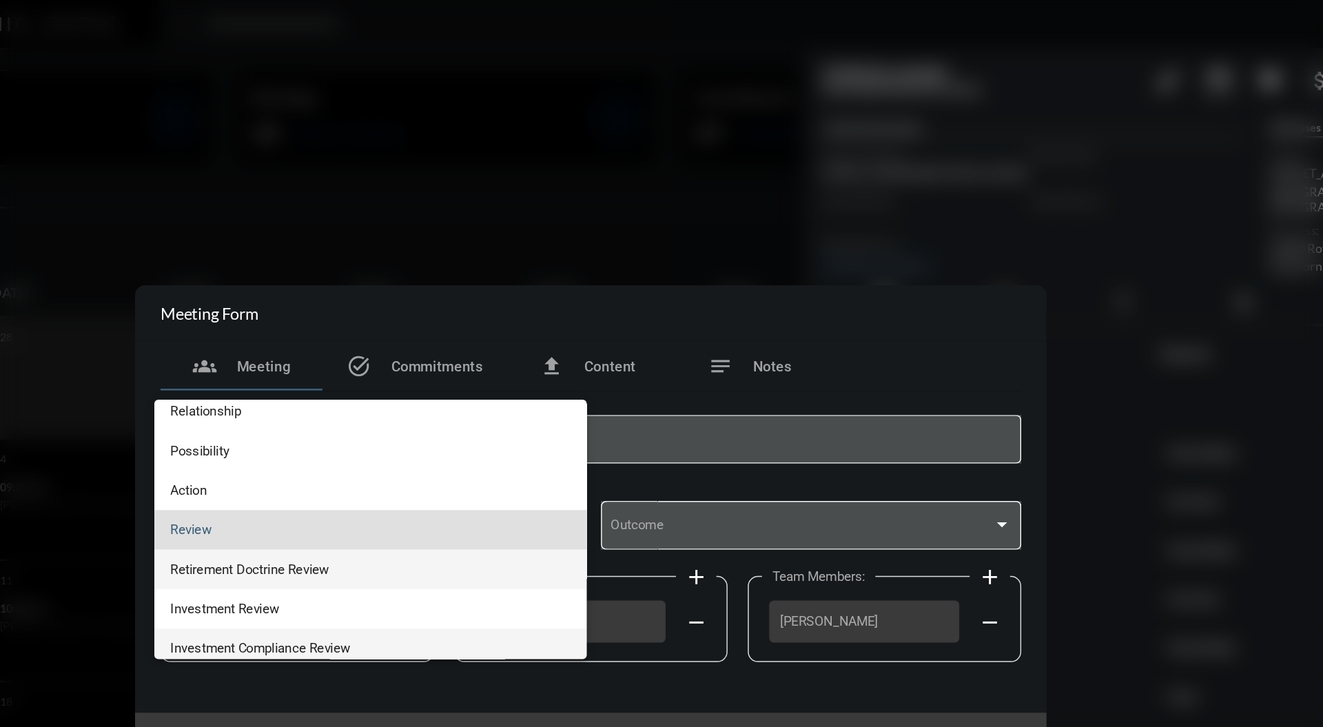
click at [494, 437] on span "Investment Compliance Review" at bounding box center [512, 442] width 273 height 27
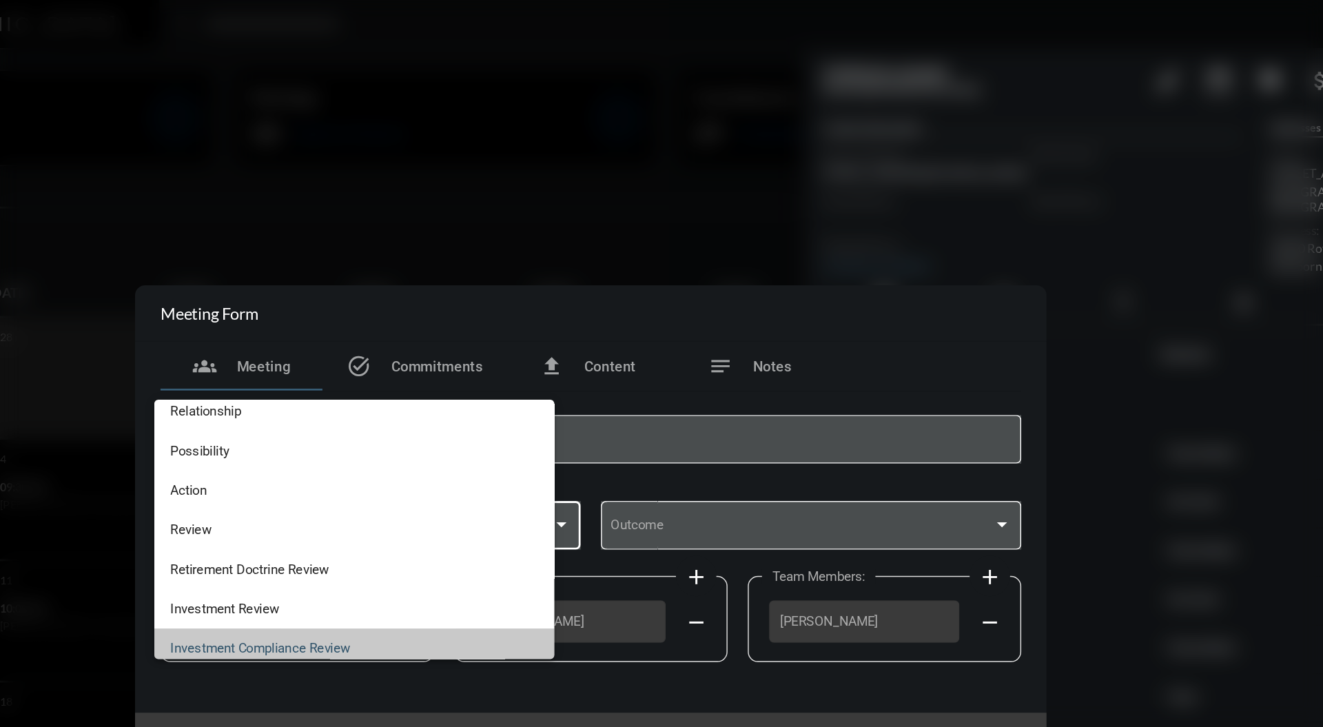
scroll to position [361, 0]
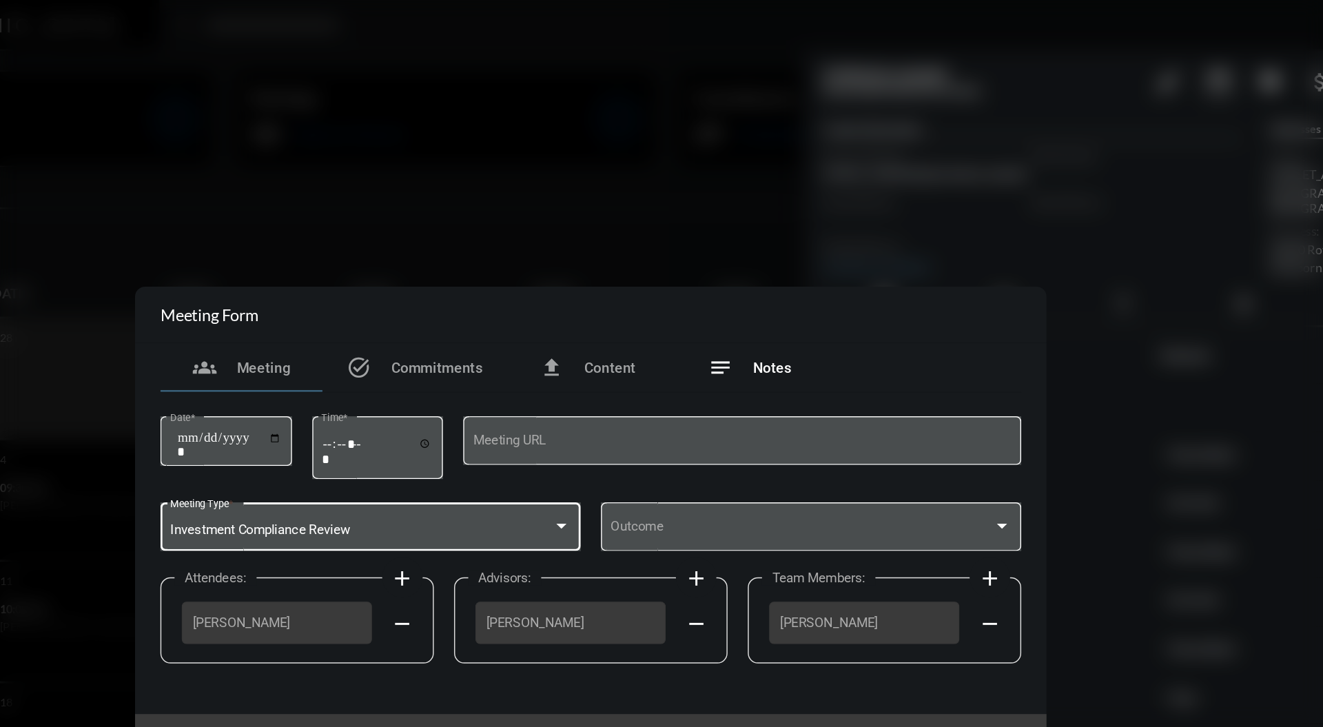
click at [787, 248] on span "Notes" at bounding box center [785, 250] width 26 height 11
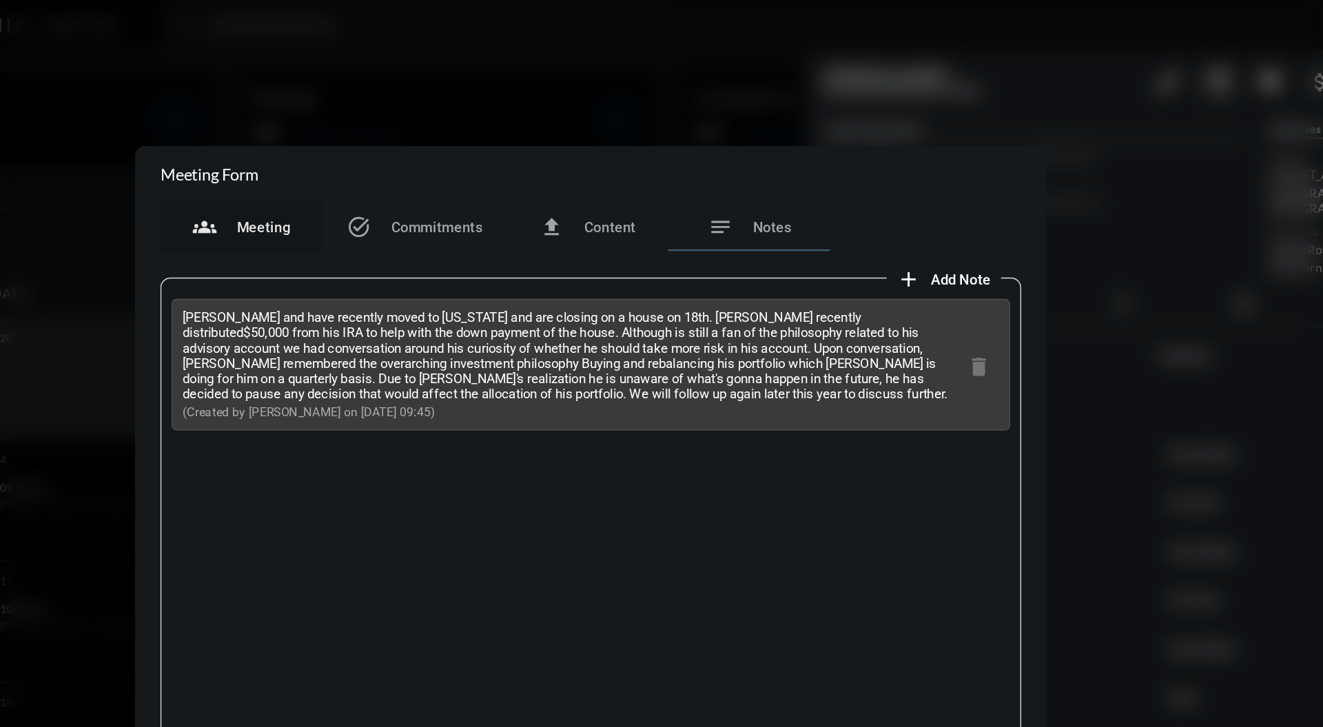
click at [442, 147] on div "groups Meeting" at bounding box center [424, 154] width 67 height 17
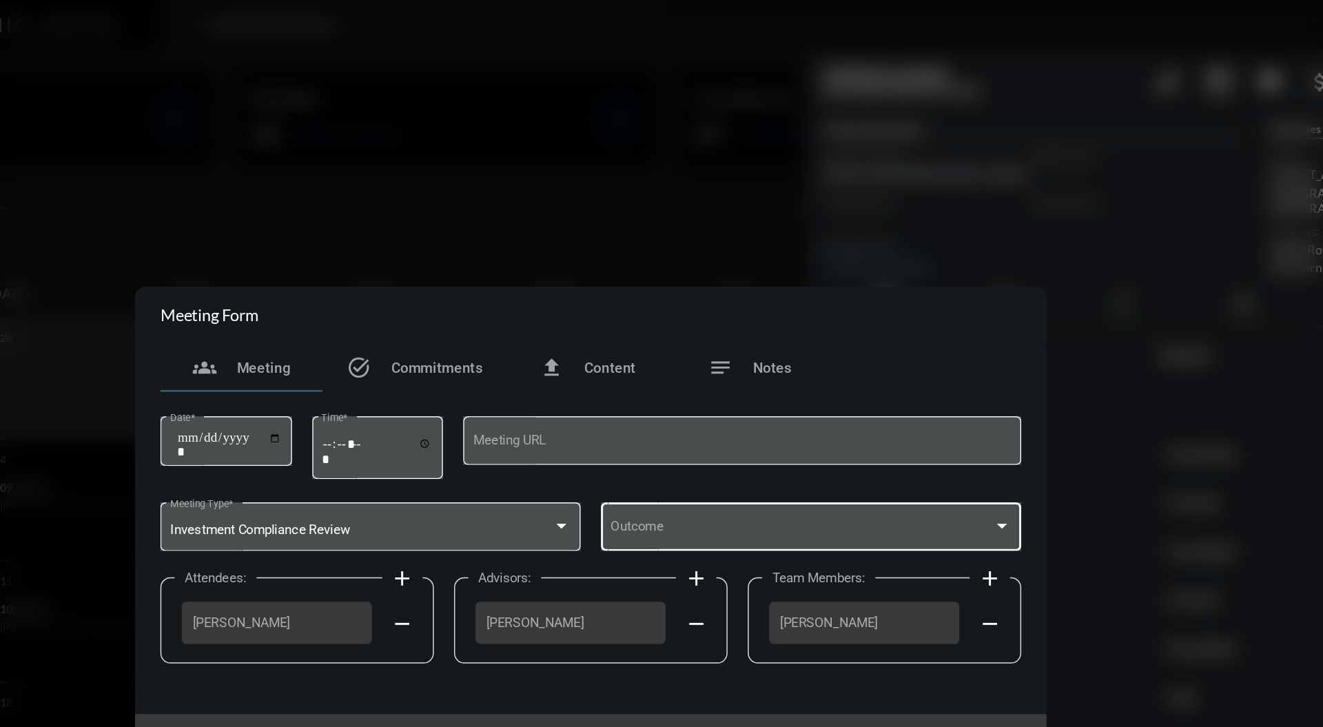
click at [941, 354] on div at bounding box center [941, 358] width 12 height 11
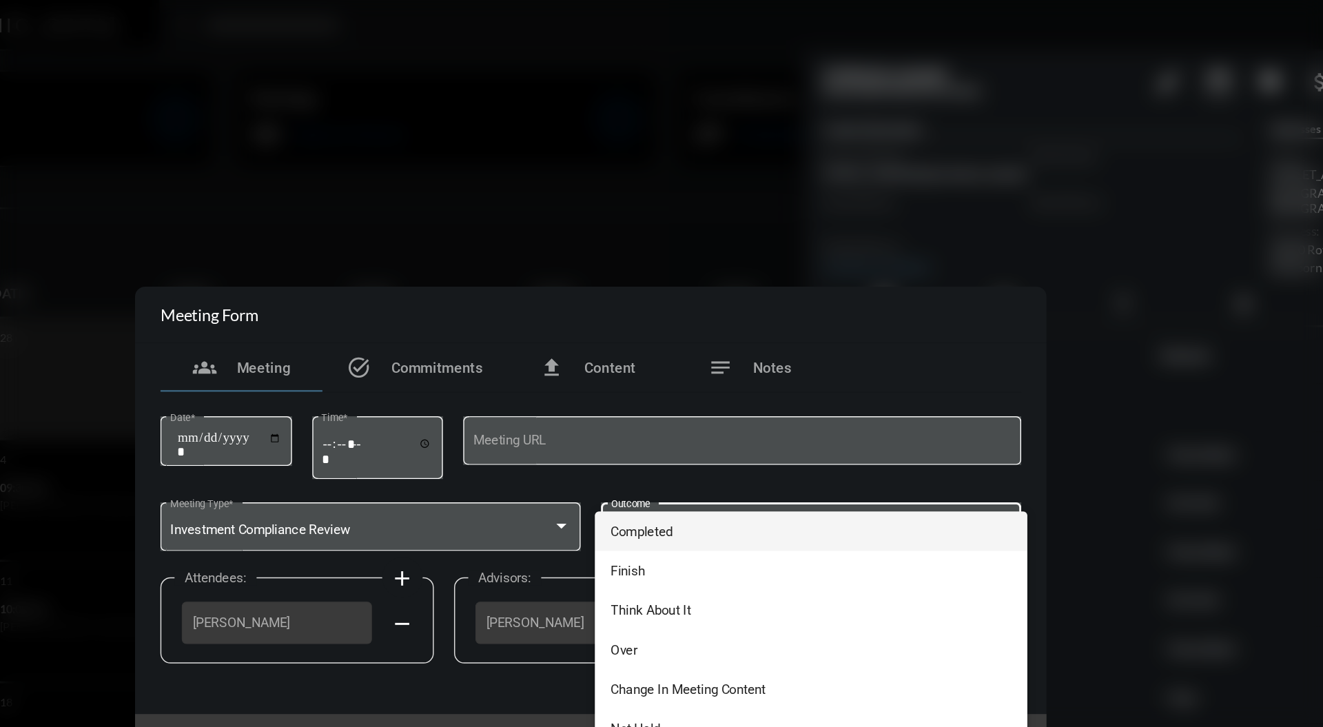
click at [844, 364] on span "Completed" at bounding box center [811, 361] width 273 height 27
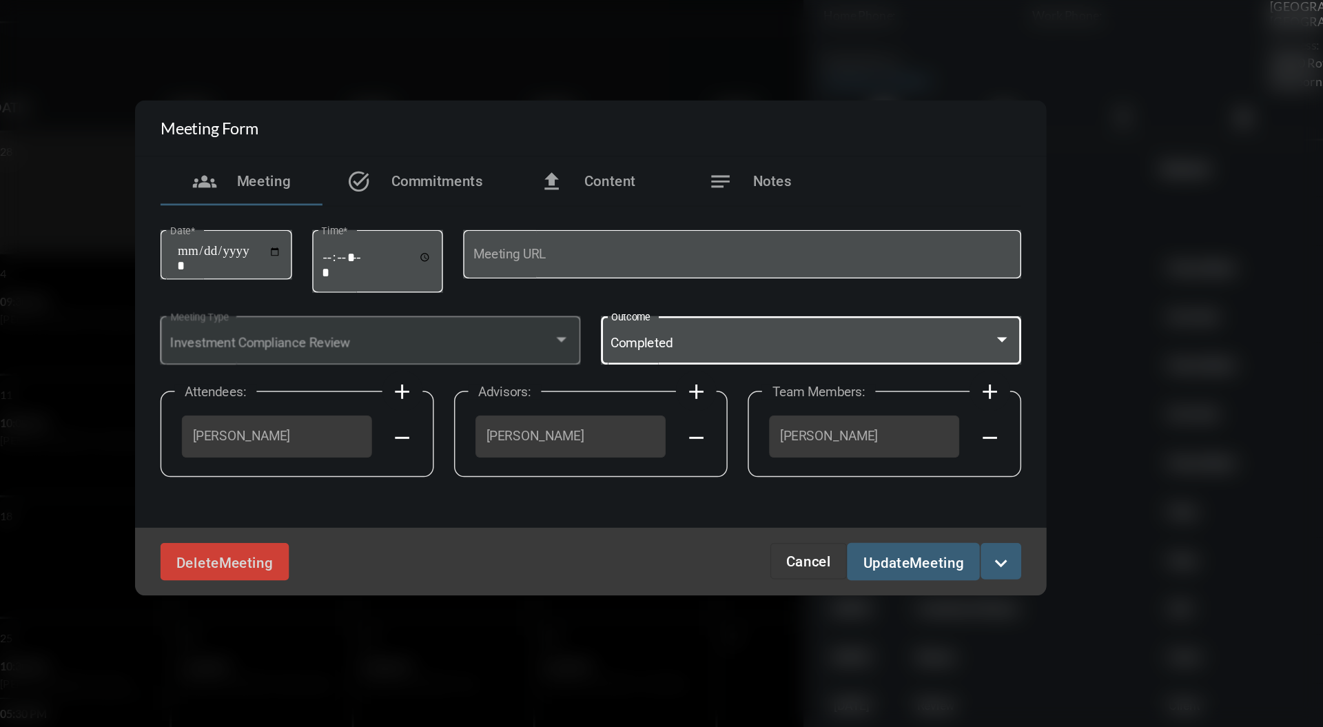
click at [893, 511] on span "Meeting" at bounding box center [897, 509] width 37 height 11
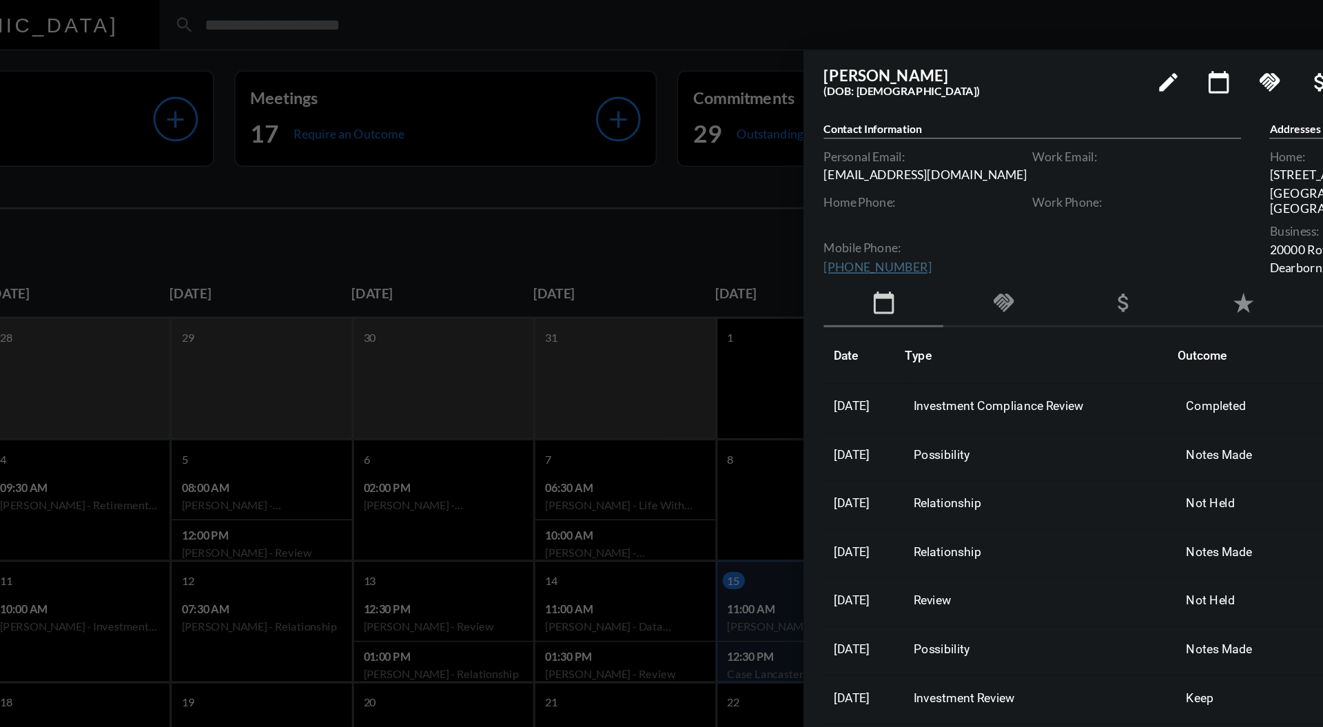
click at [750, 158] on div at bounding box center [661, 363] width 1323 height 727
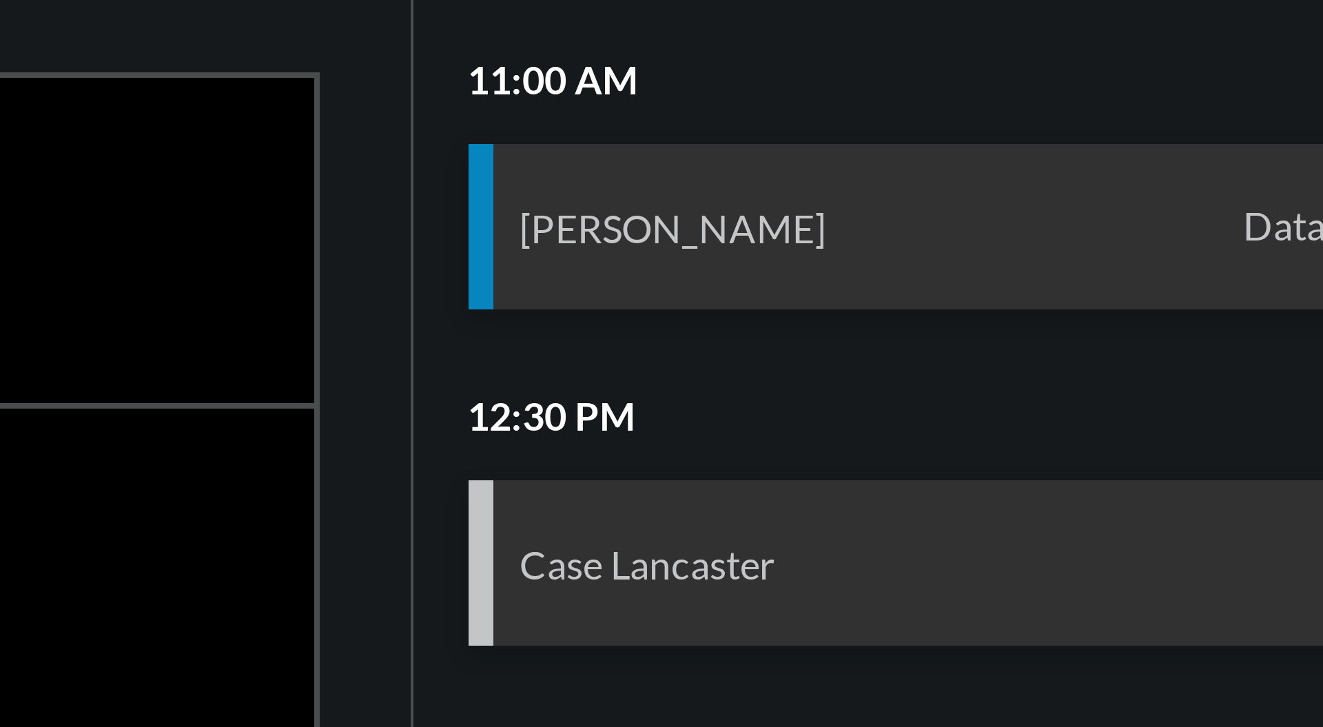
scroll to position [19, 0]
